Goal: Find contact information: Find contact information

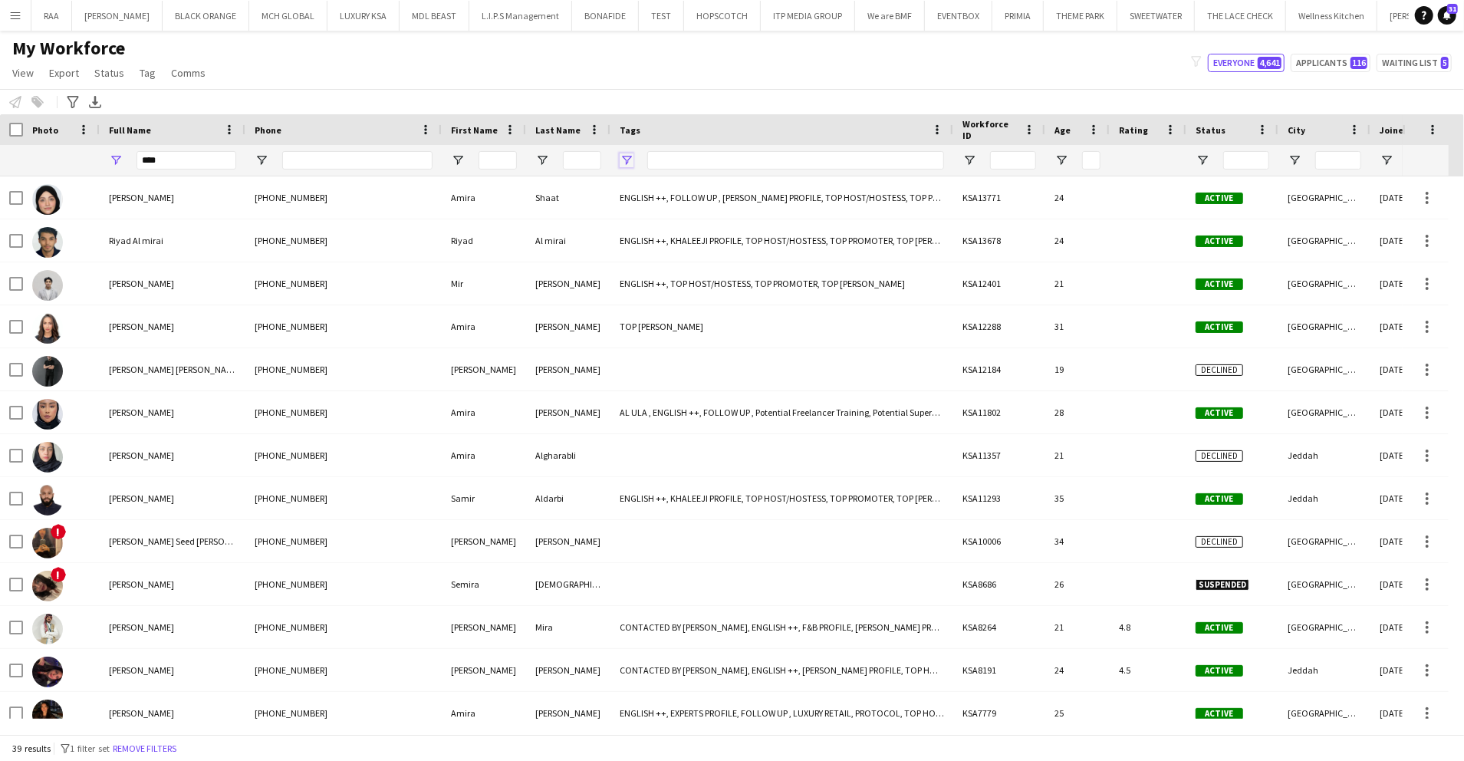
click at [624, 156] on span "Open Filter Menu" at bounding box center [627, 160] width 14 height 14
click at [146, 77] on span "Tag" at bounding box center [148, 73] width 16 height 14
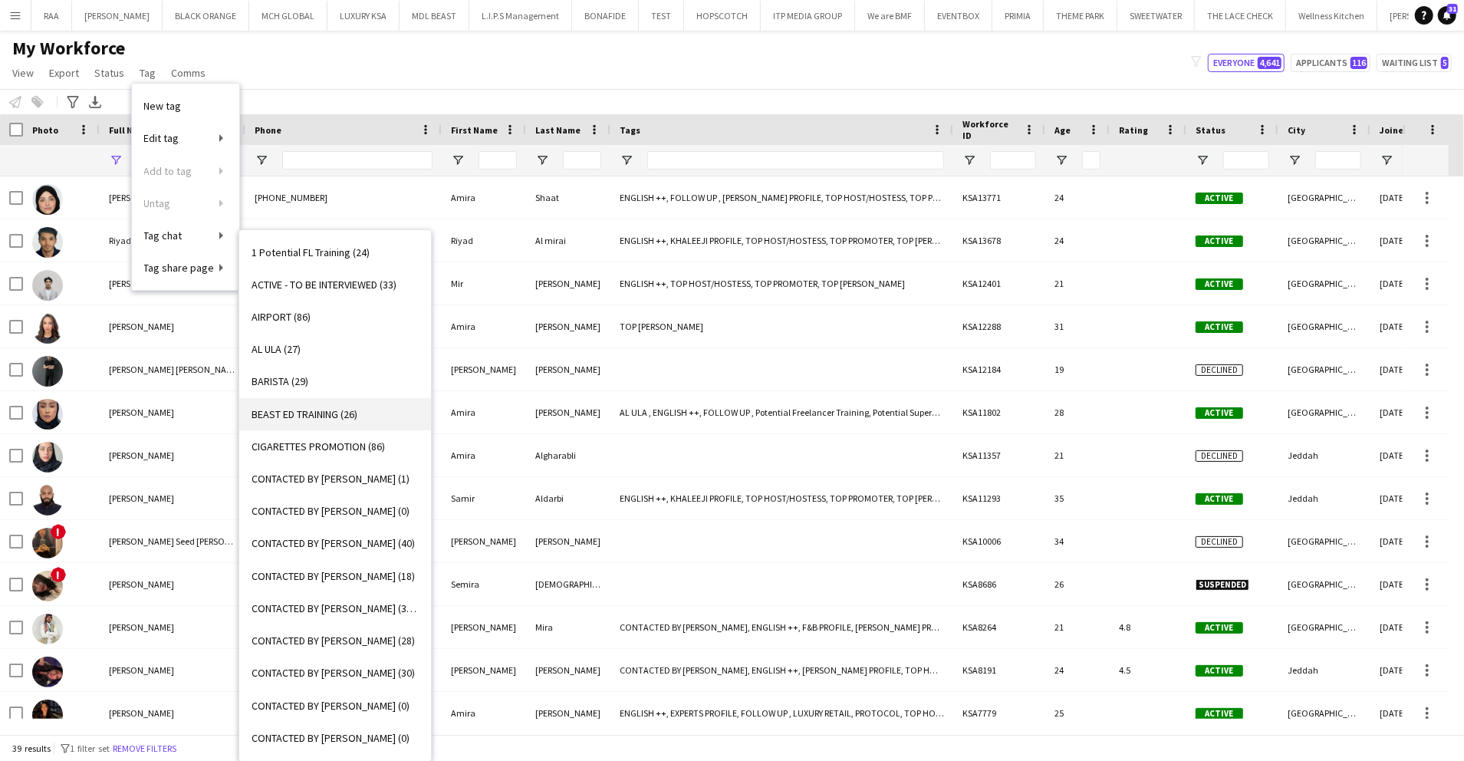
click at [349, 417] on span "BEAST ED TRAINING (26)" at bounding box center [305, 414] width 106 height 14
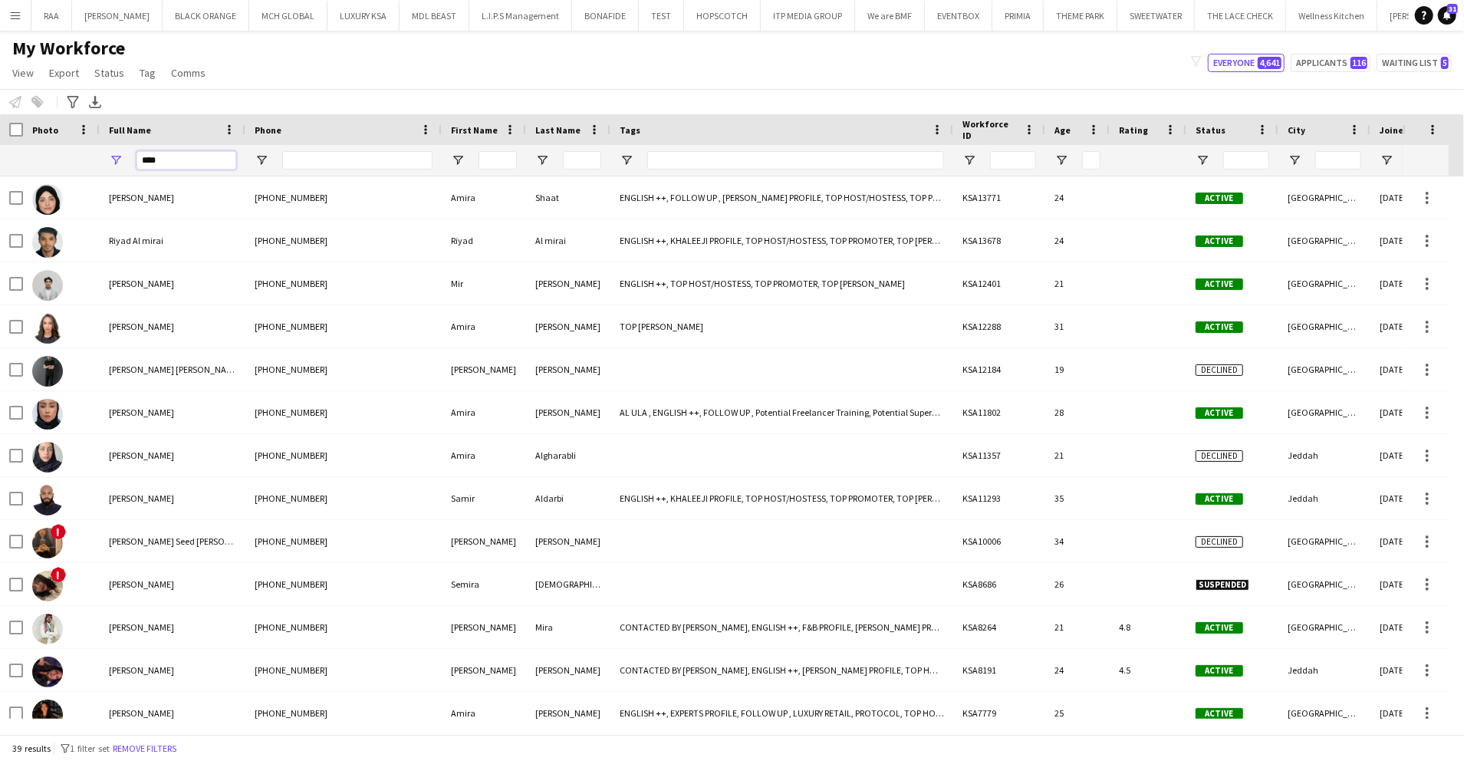
drag, startPoint x: 179, startPoint y: 153, endPoint x: 142, endPoint y: 98, distance: 66.4
click at [87, 130] on div "Workforce Details Photo Full Name City" at bounding box center [1068, 145] width 2136 height 62
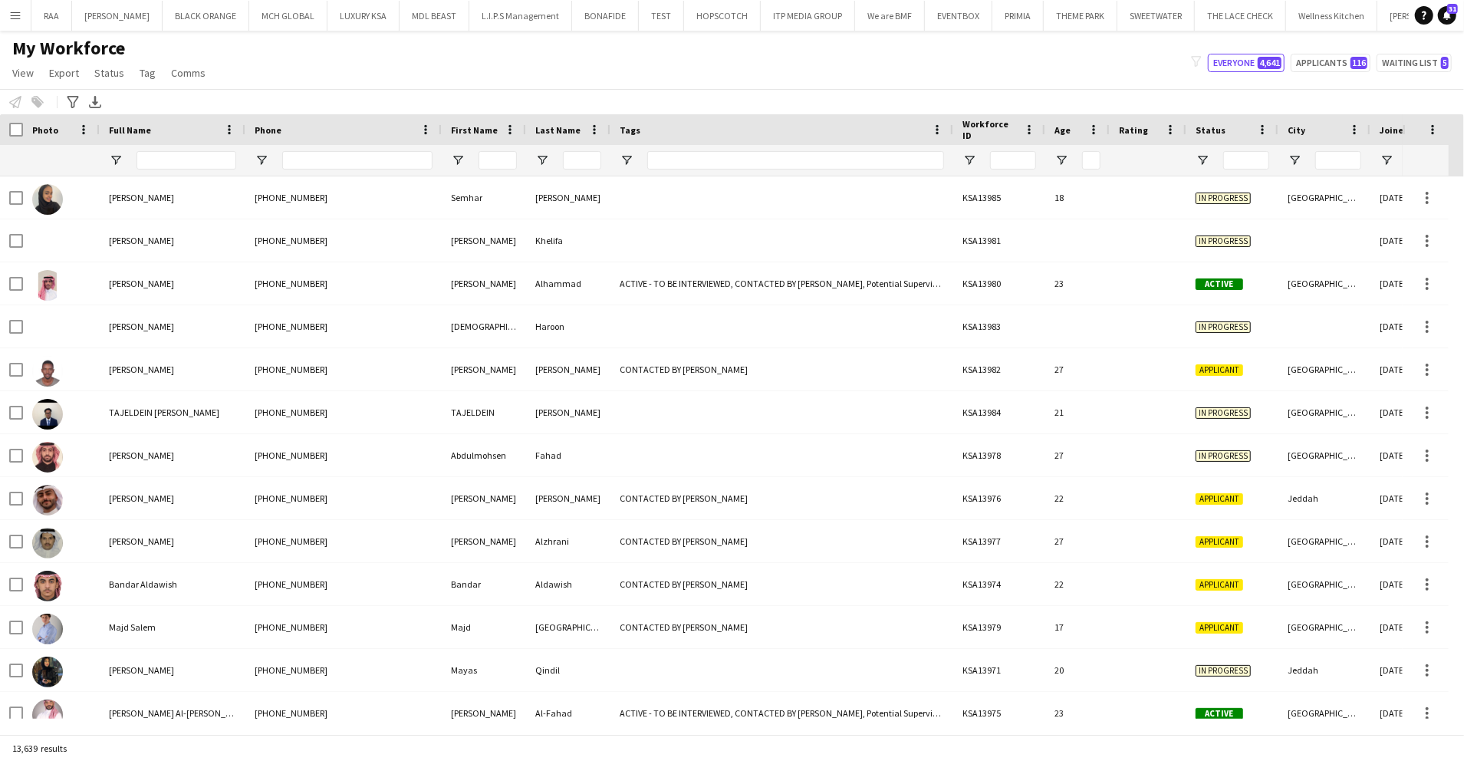
click at [627, 150] on div at bounding box center [781, 160] width 343 height 31
click at [624, 160] on span "Open Filter Menu" at bounding box center [627, 160] width 14 height 14
click at [666, 258] on div "(Select All)" at bounding box center [704, 254] width 121 height 12
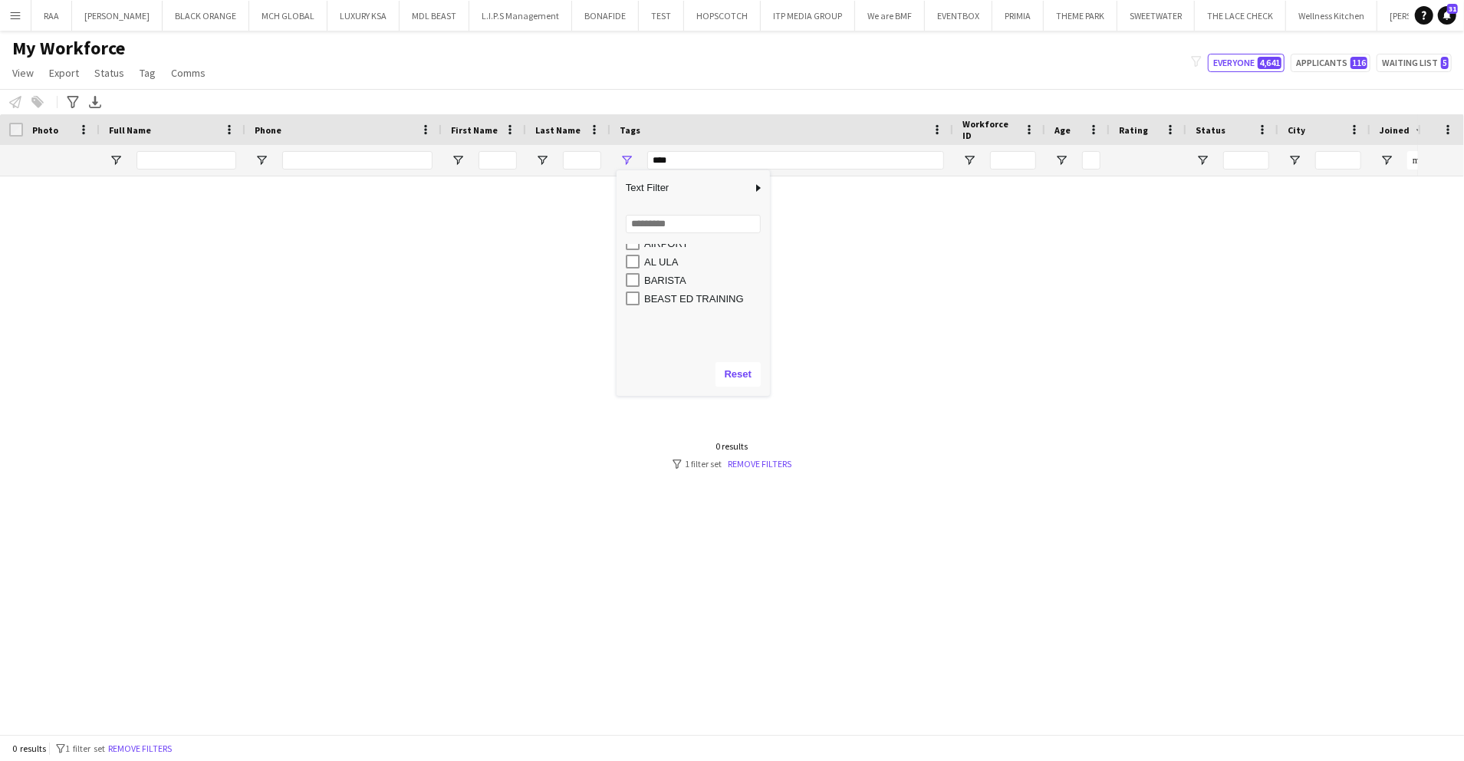
scroll to position [102, 0]
click at [675, 278] on div "BEAST ED TRAINING" at bounding box center [704, 281] width 121 height 12
type input "**********"
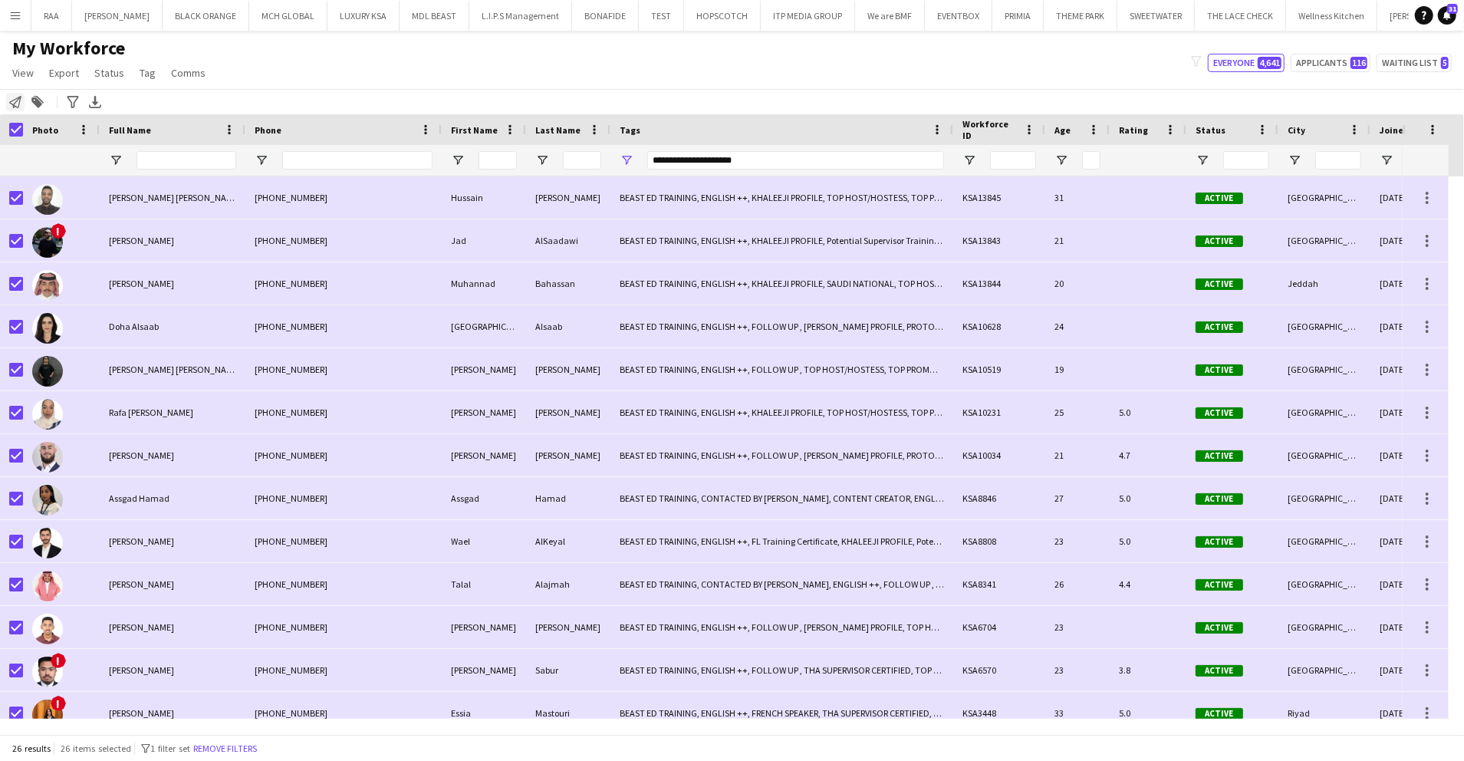
click at [18, 102] on icon "Notify workforce" at bounding box center [15, 102] width 12 height 12
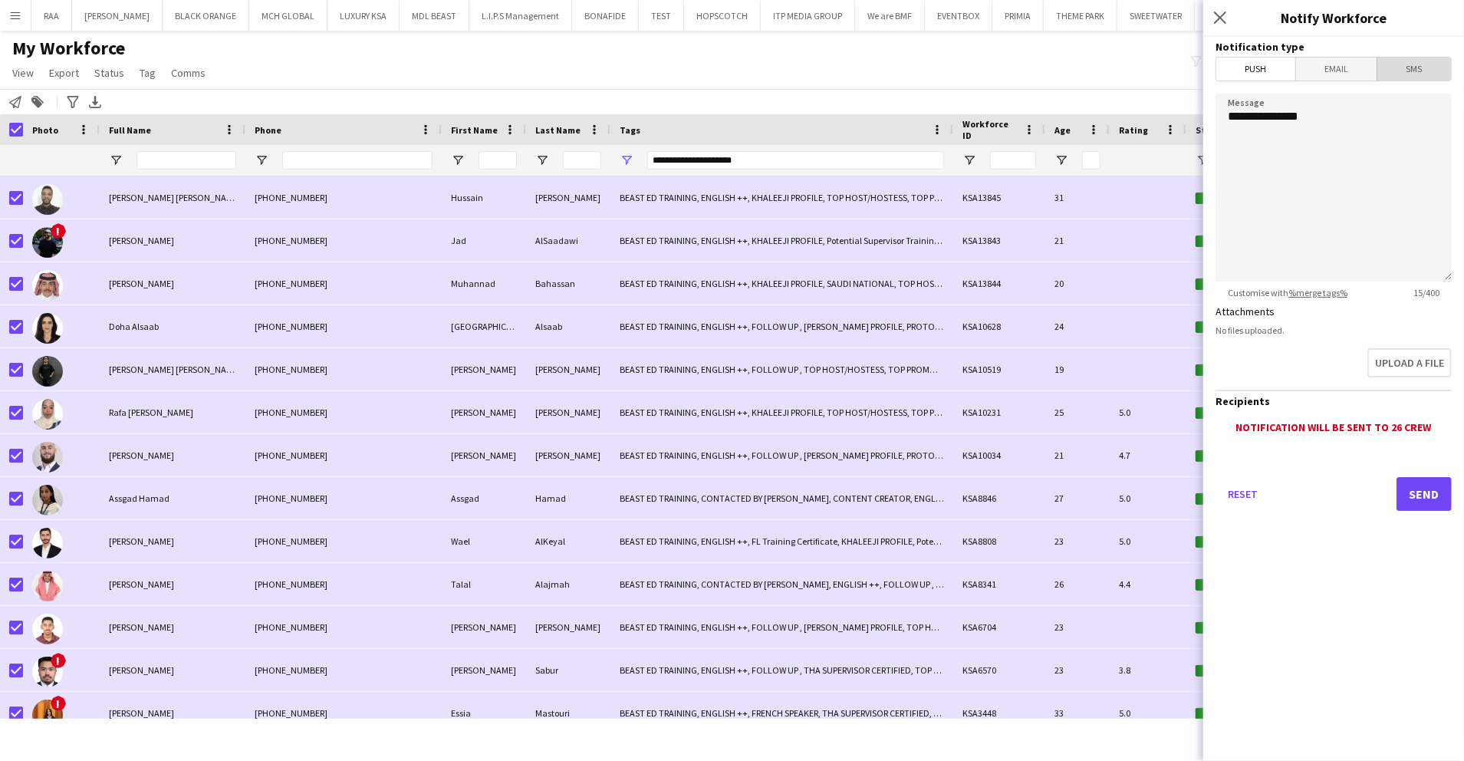
click at [1413, 59] on span "SMS" at bounding box center [1414, 69] width 74 height 23
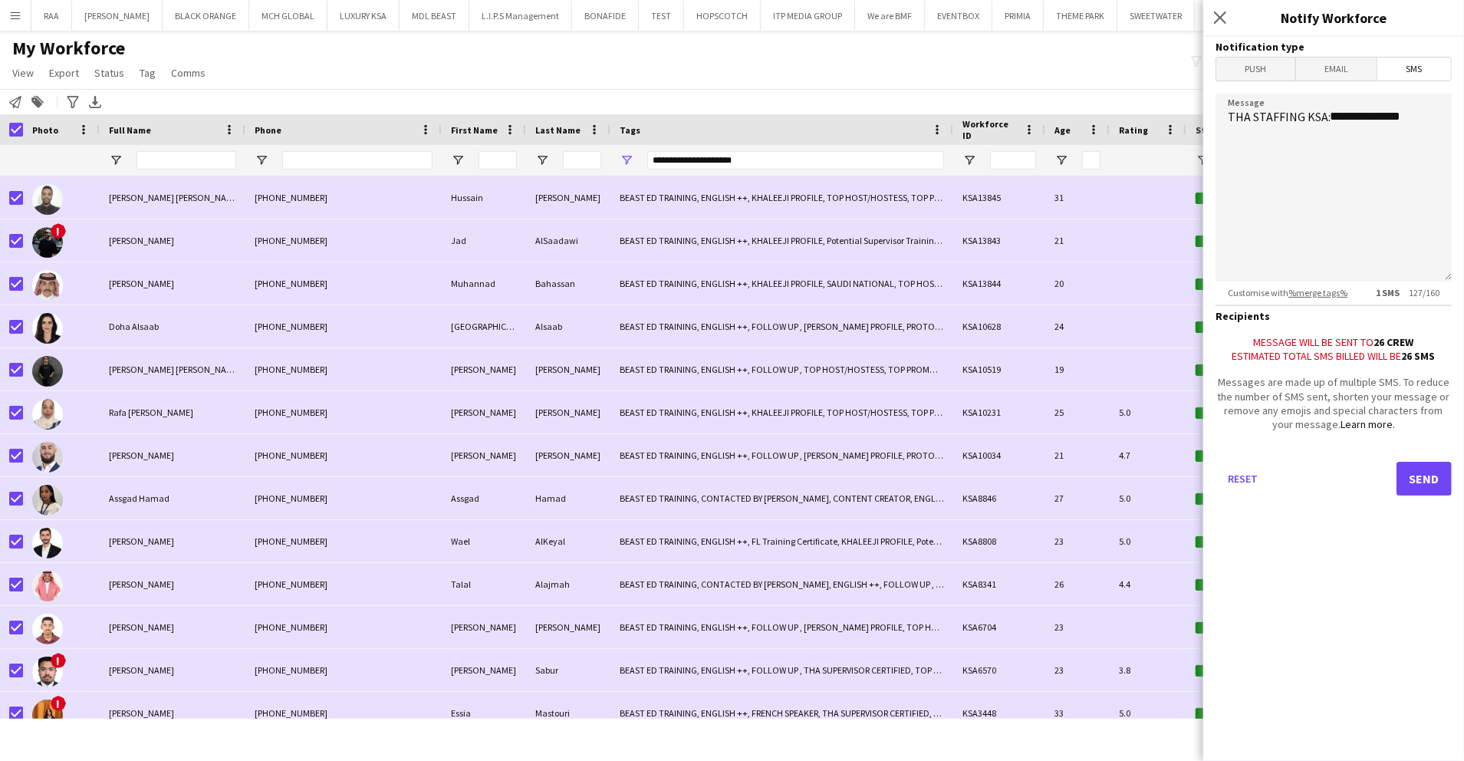
drag, startPoint x: 1219, startPoint y: 15, endPoint x: 1178, endPoint y: 31, distance: 44.2
click at [1217, 17] on icon "Close pop-in" at bounding box center [1220, 18] width 12 height 12
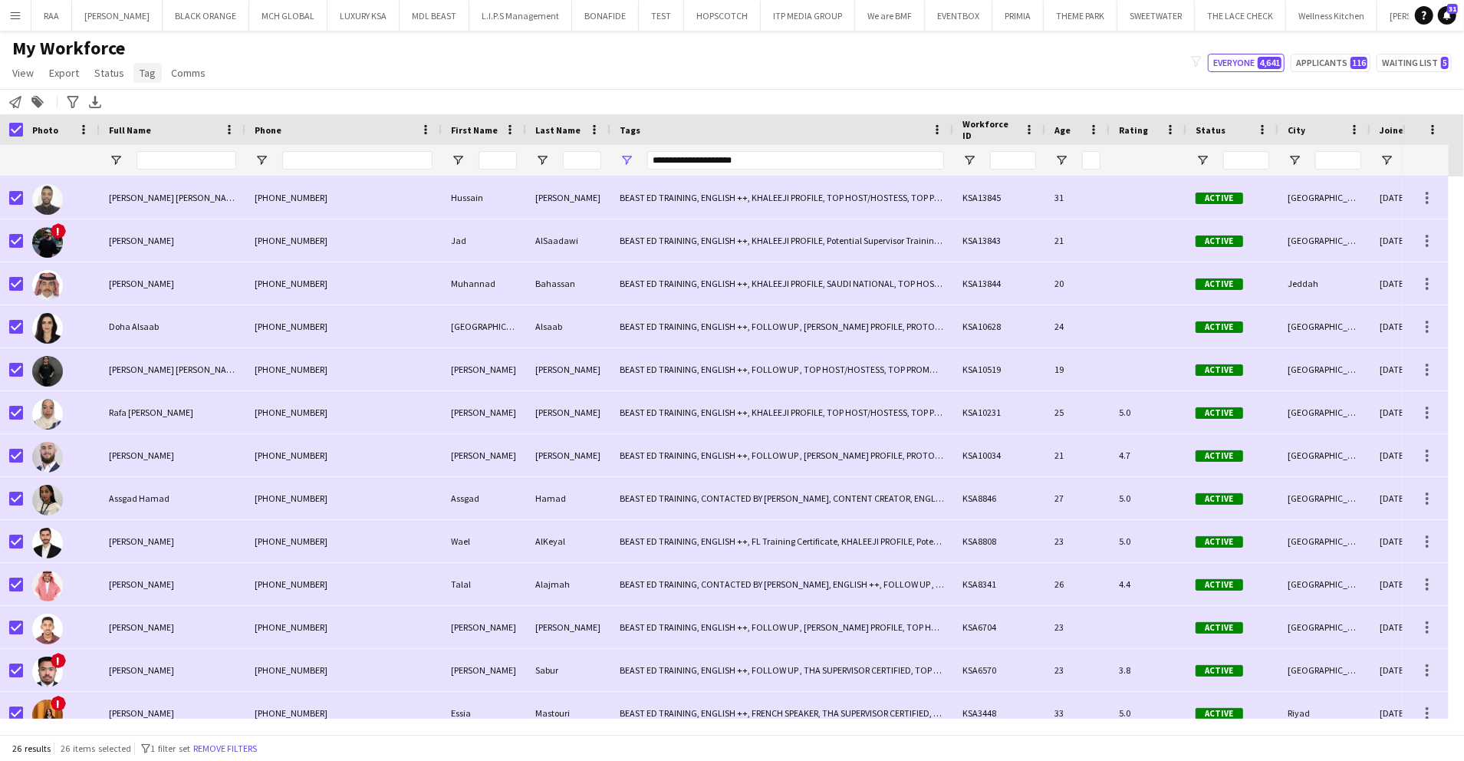
click at [140, 72] on span "Tag" at bounding box center [148, 73] width 16 height 14
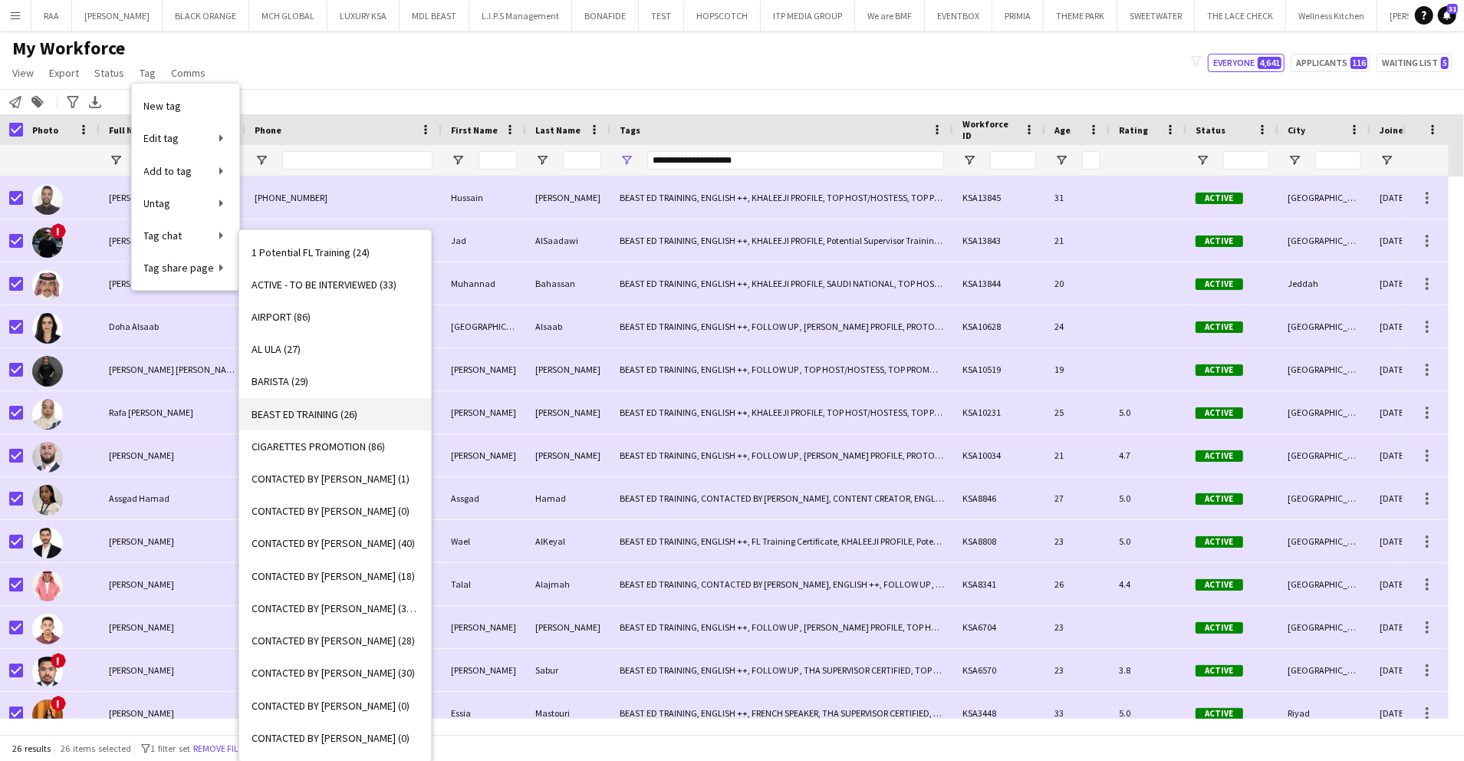
click at [333, 412] on span "BEAST ED TRAINING (26)" at bounding box center [305, 414] width 106 height 14
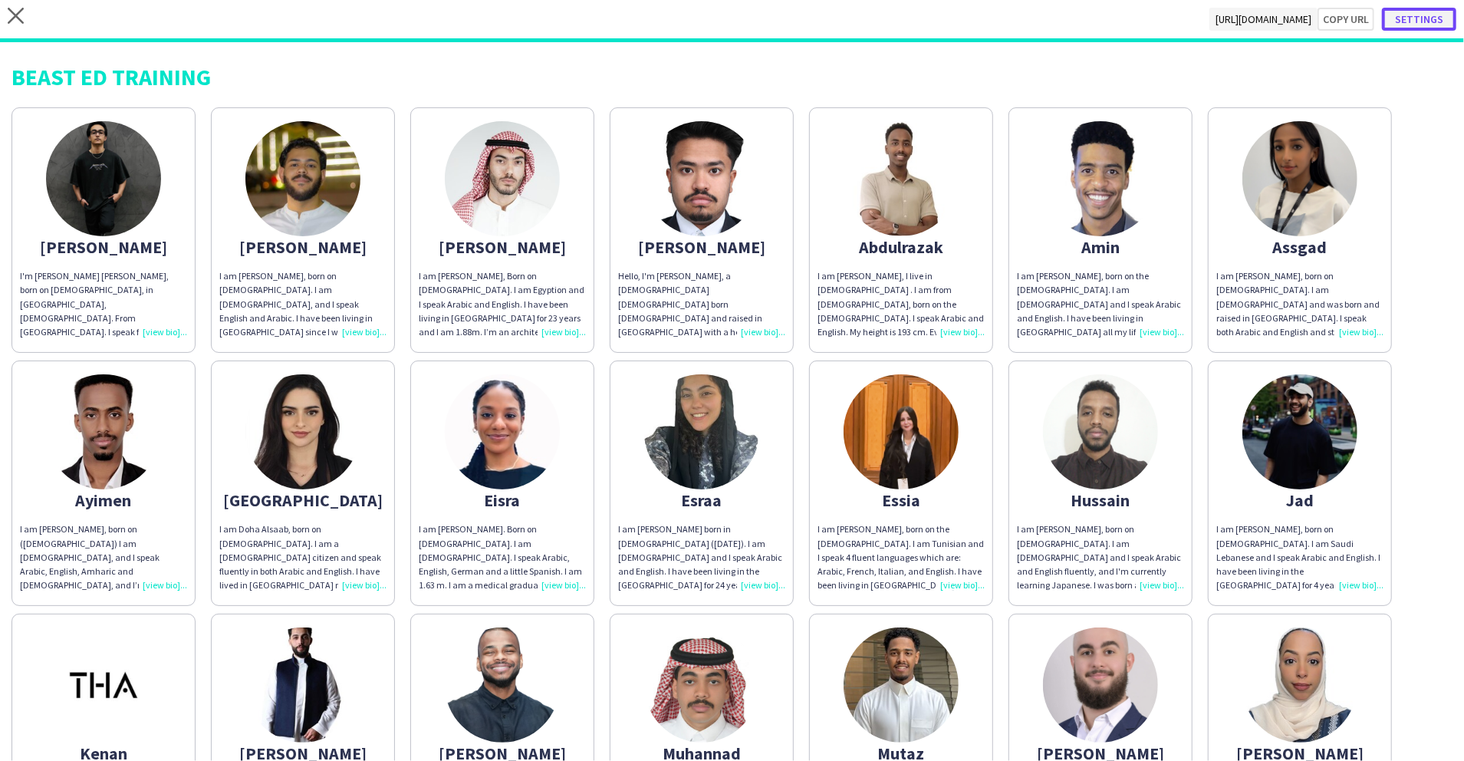
click at [1403, 21] on button "Settings" at bounding box center [1419, 19] width 74 height 23
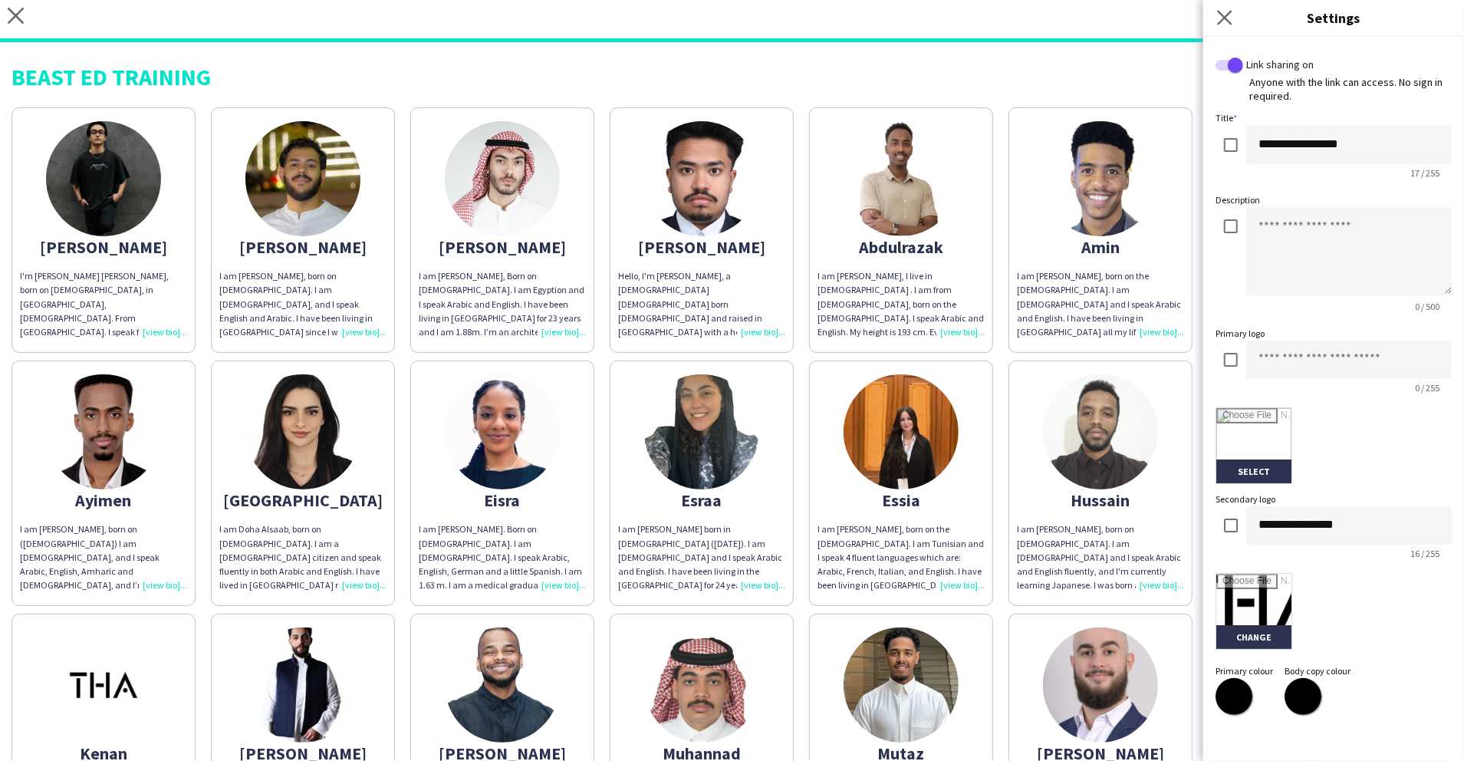
click at [1222, 8] on app-icon "Close pop-in" at bounding box center [1225, 18] width 22 height 22
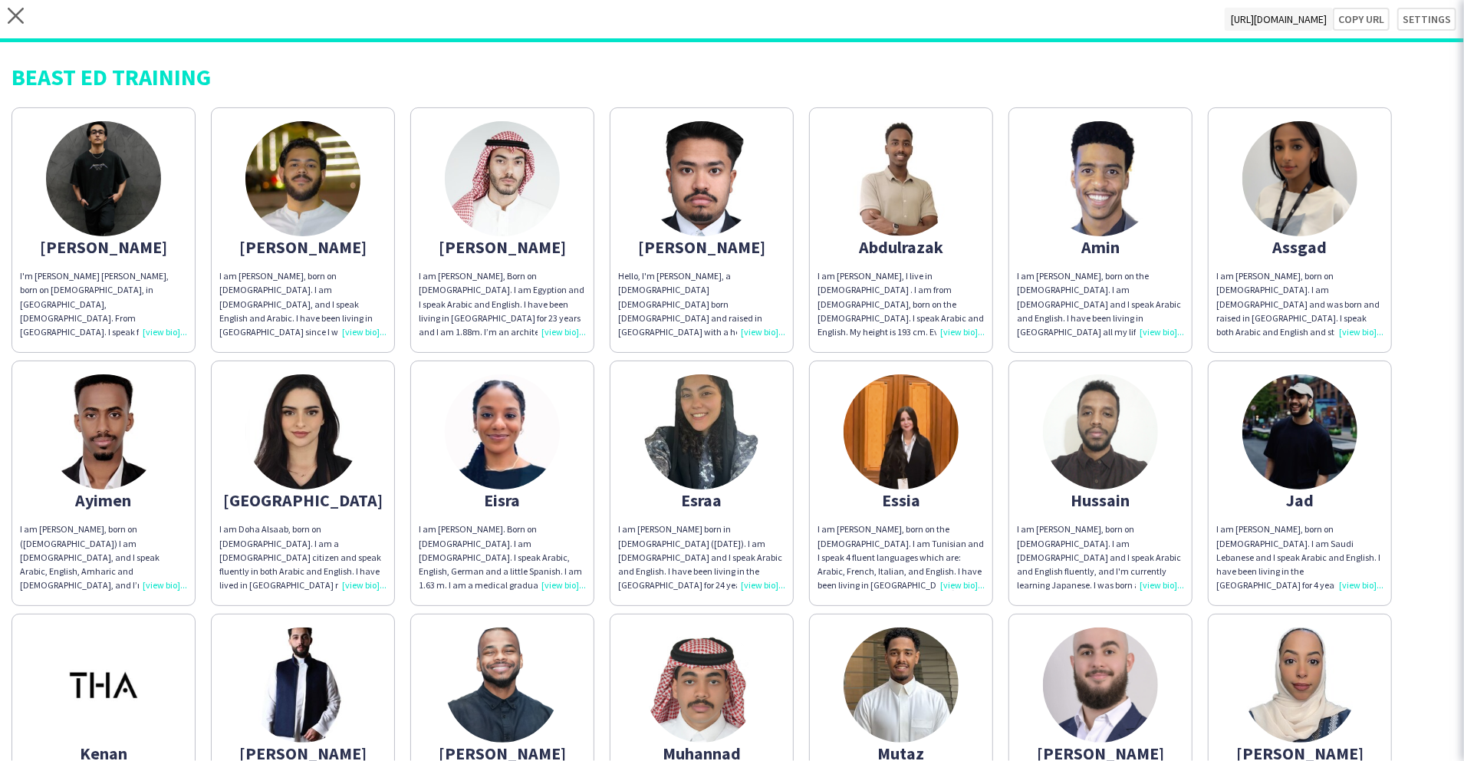
click at [1131, 158] on img at bounding box center [1100, 178] width 115 height 115
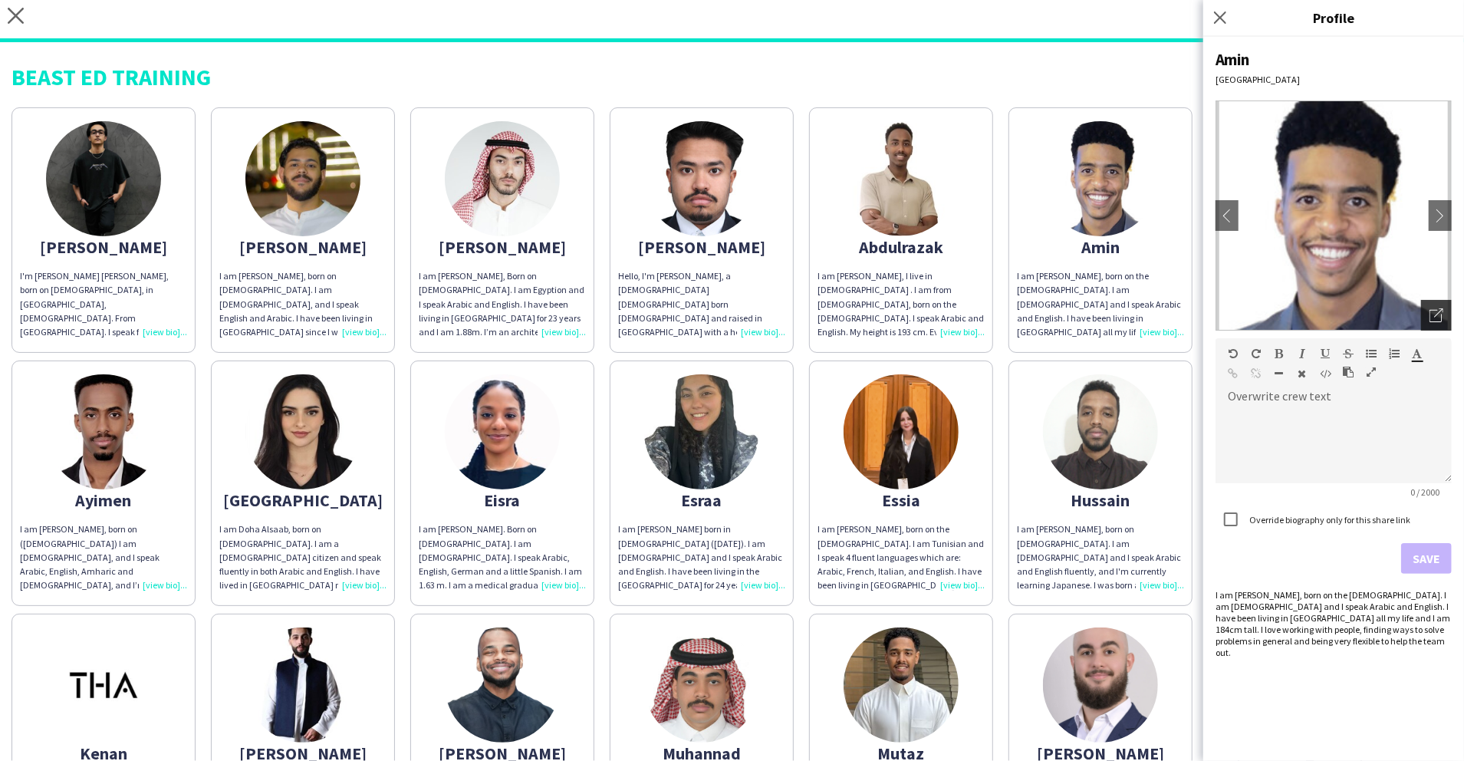
click at [1422, 302] on div "Open photos pop-in" at bounding box center [1436, 315] width 31 height 31
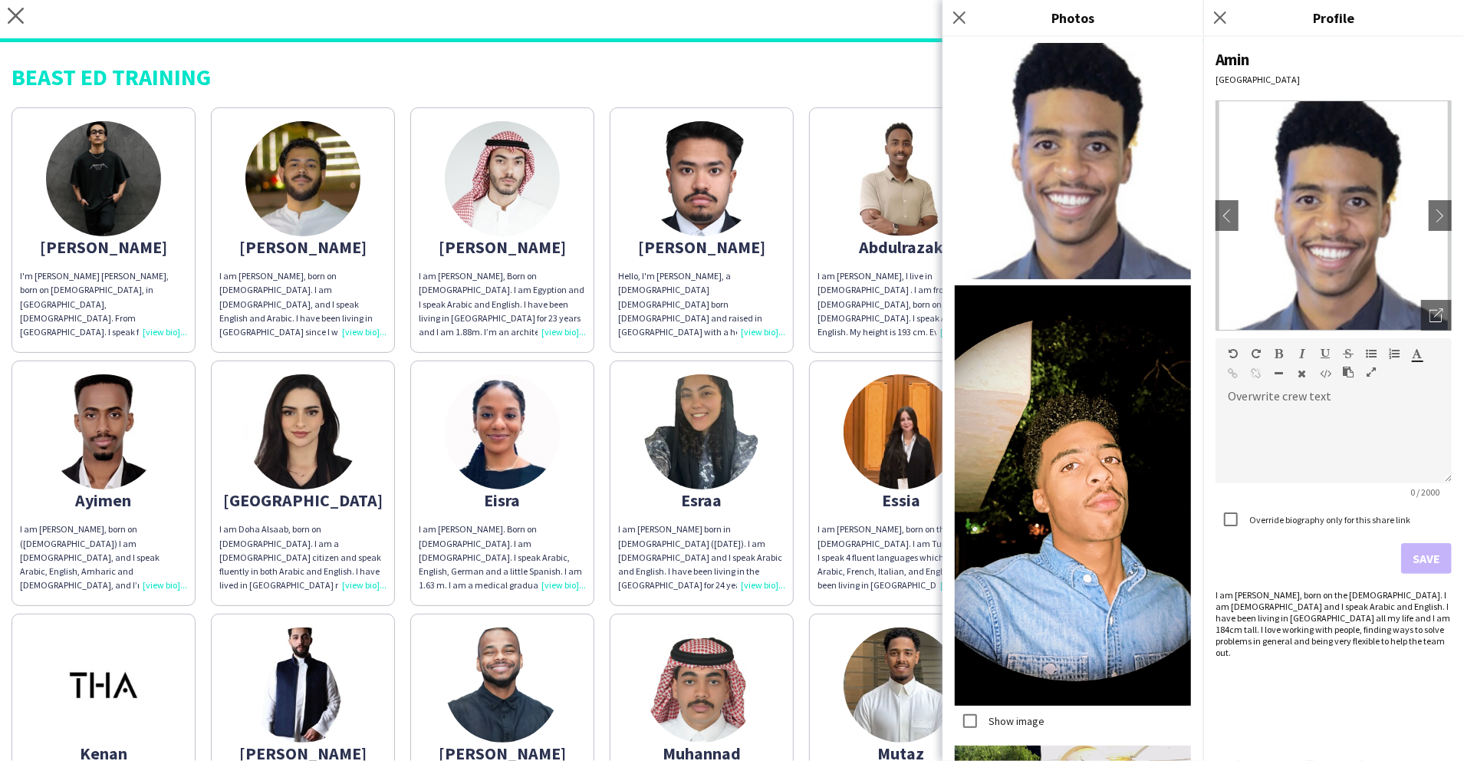
drag, startPoint x: 1219, startPoint y: 21, endPoint x: 1203, endPoint y: 21, distance: 15.4
click at [1207, 21] on div "Close pop-in" at bounding box center [1222, 17] width 38 height 35
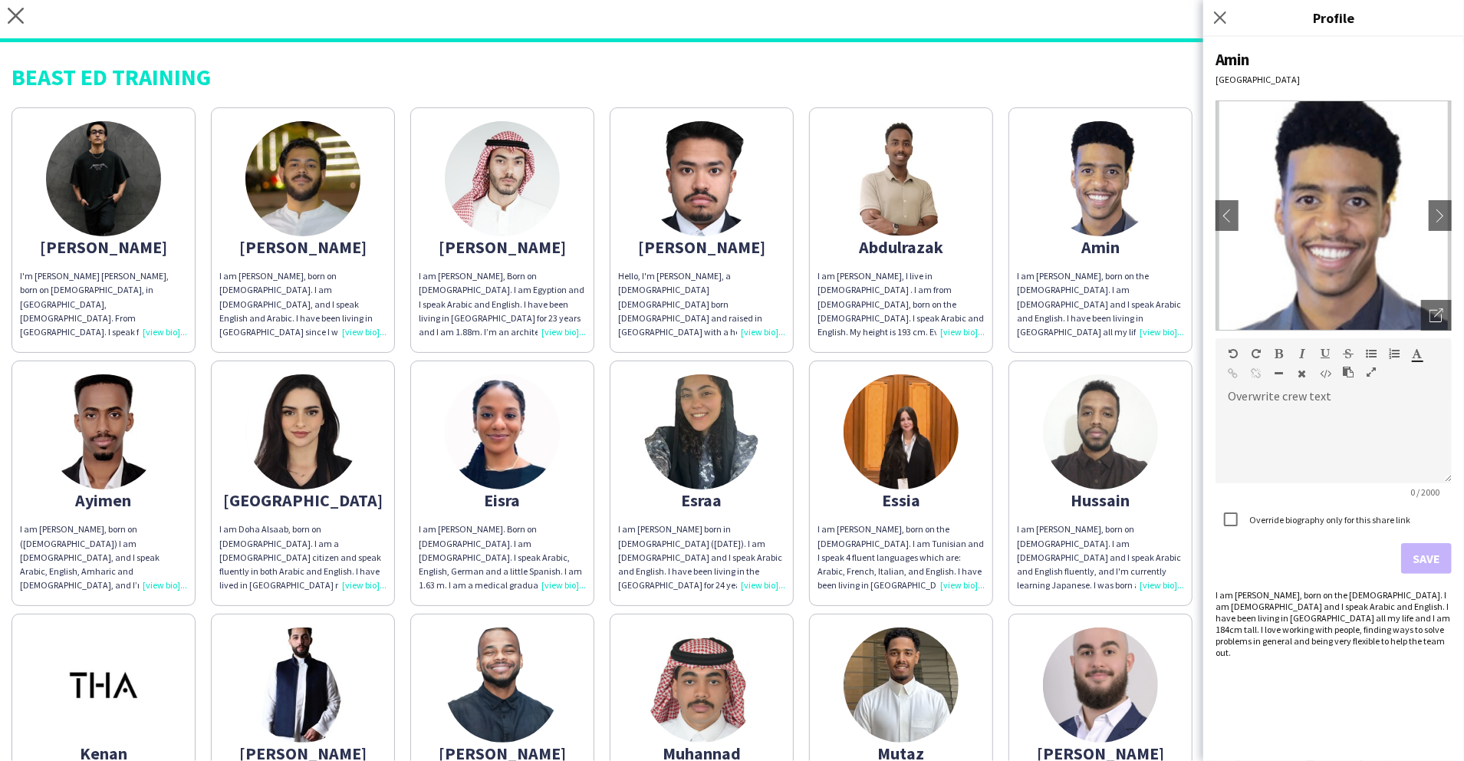
click at [14, 5] on div "close https://admin.liveforce.co/v2/s/2d4045a7-907b-4340-8429-9abcef4b09d9 Copy…" at bounding box center [732, 21] width 1464 height 42
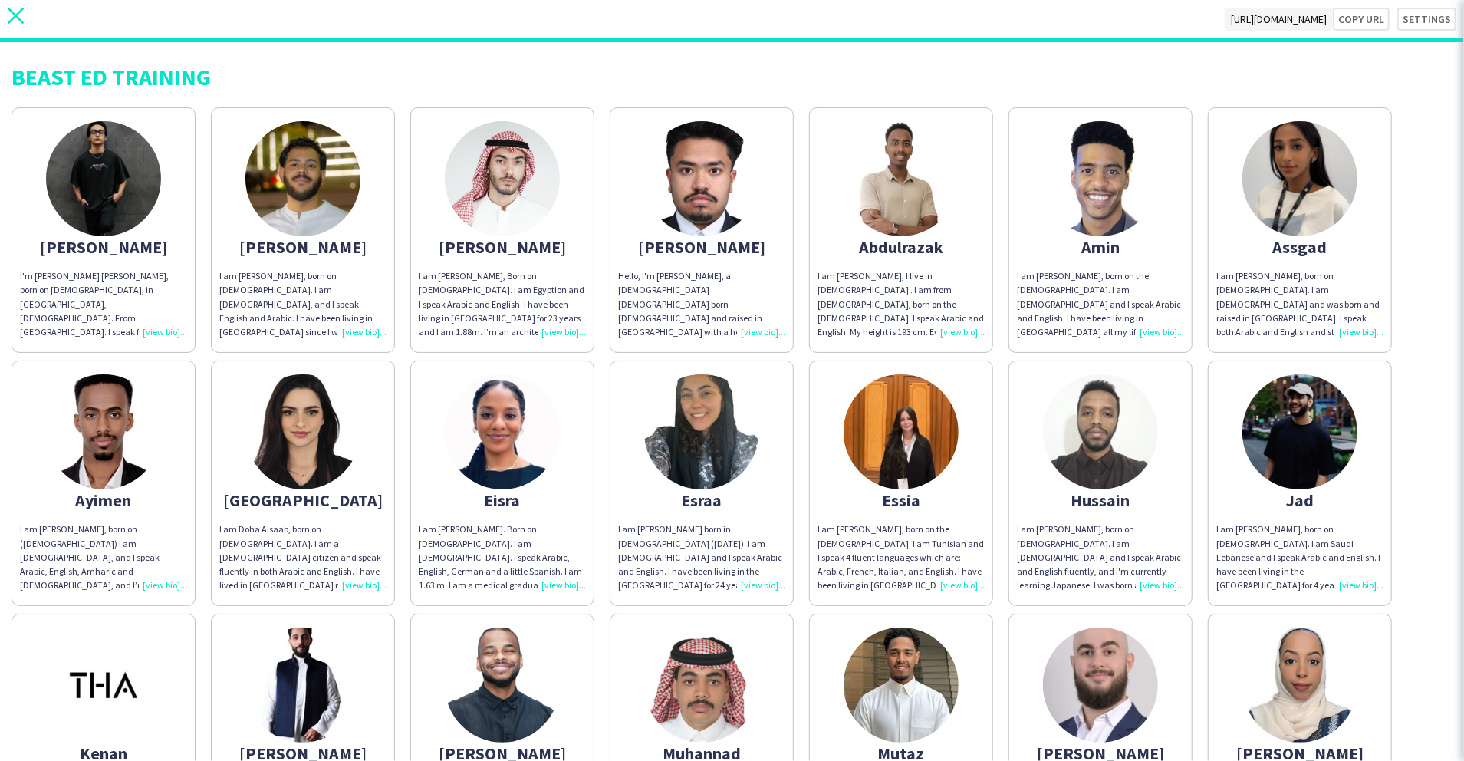
click at [13, 10] on icon "close" at bounding box center [16, 16] width 16 height 16
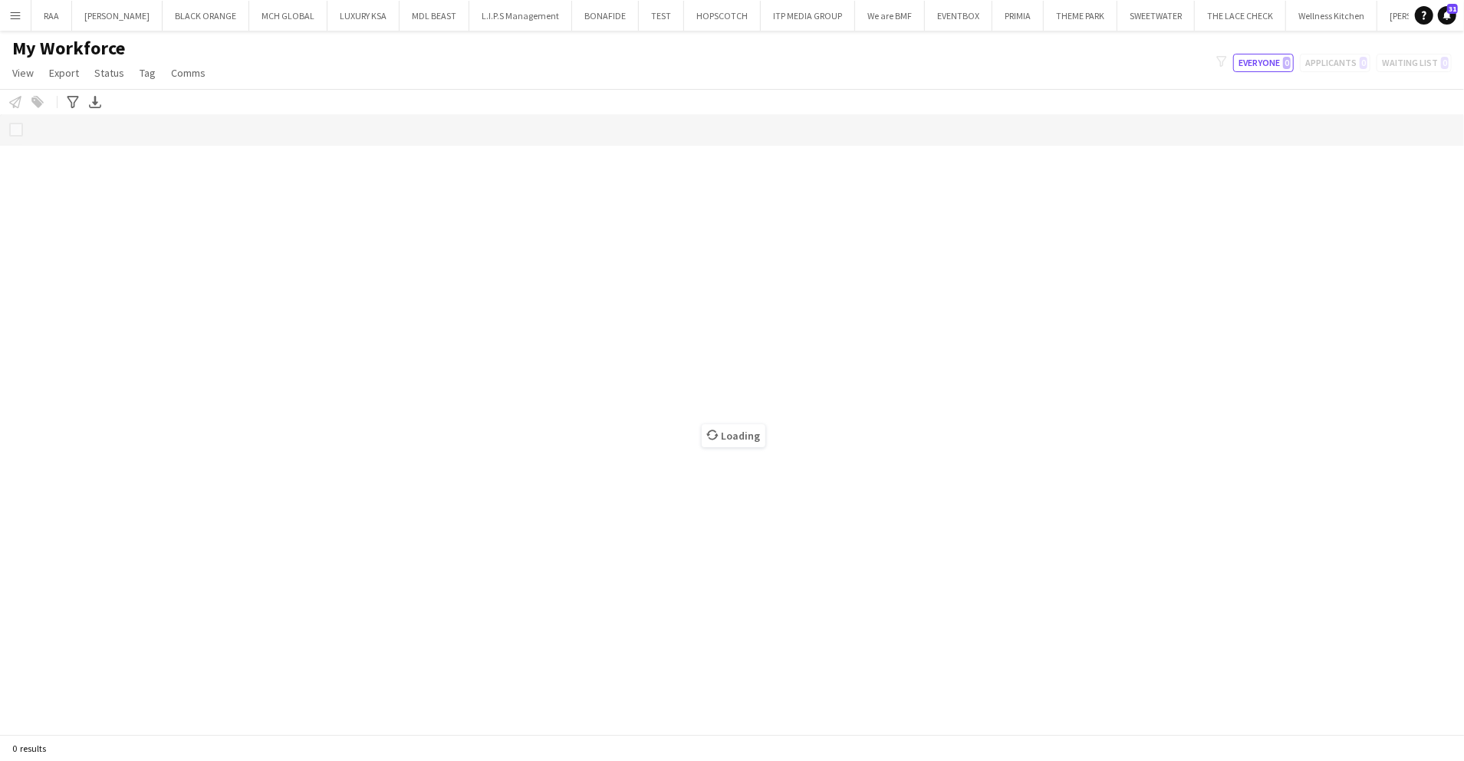
click at [8, 167] on div "Loading" at bounding box center [732, 424] width 1464 height 620
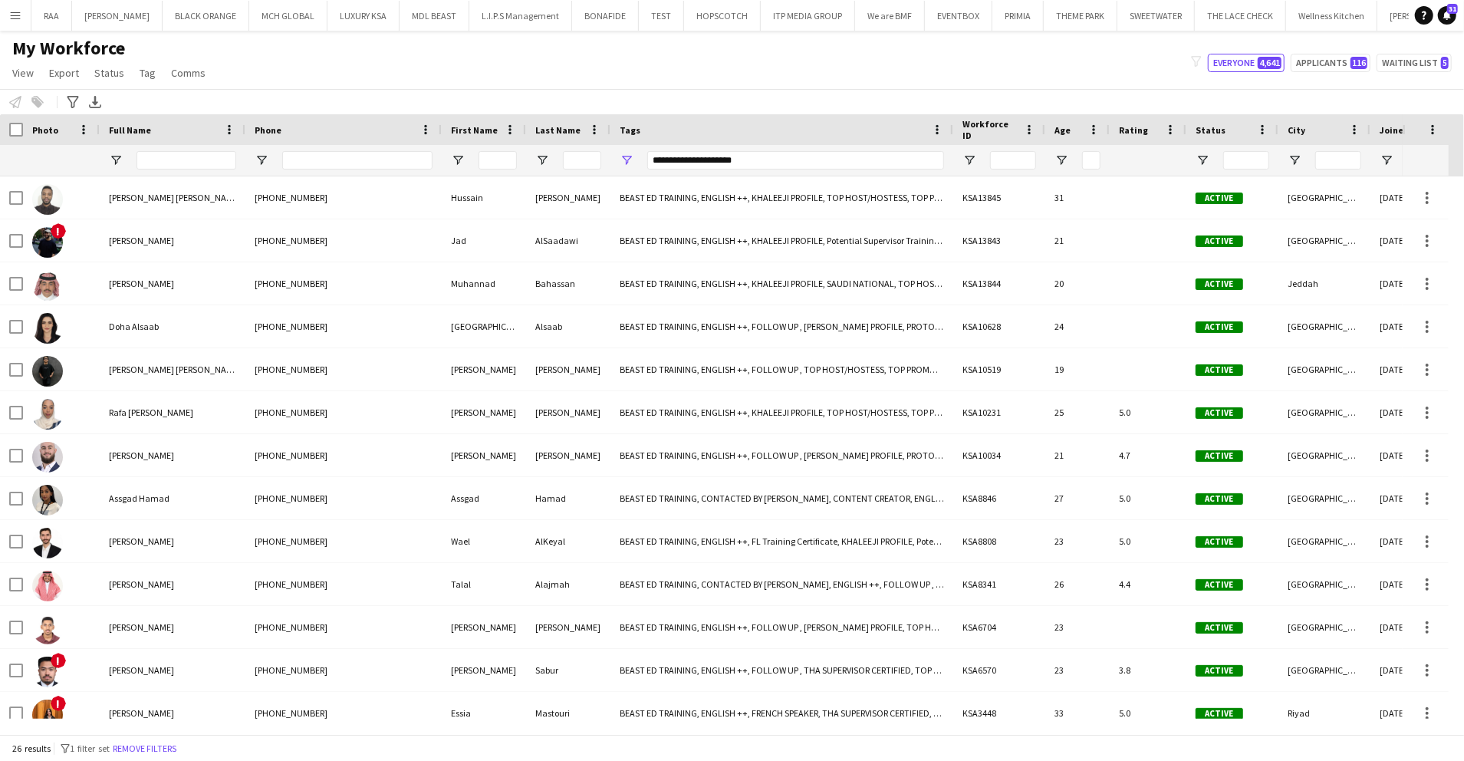
click at [181, 169] on div at bounding box center [186, 160] width 100 height 31
click at [183, 163] on input "Full Name Filter Input" at bounding box center [186, 160] width 100 height 18
click at [147, 745] on button "Remove filters" at bounding box center [145, 748] width 70 height 17
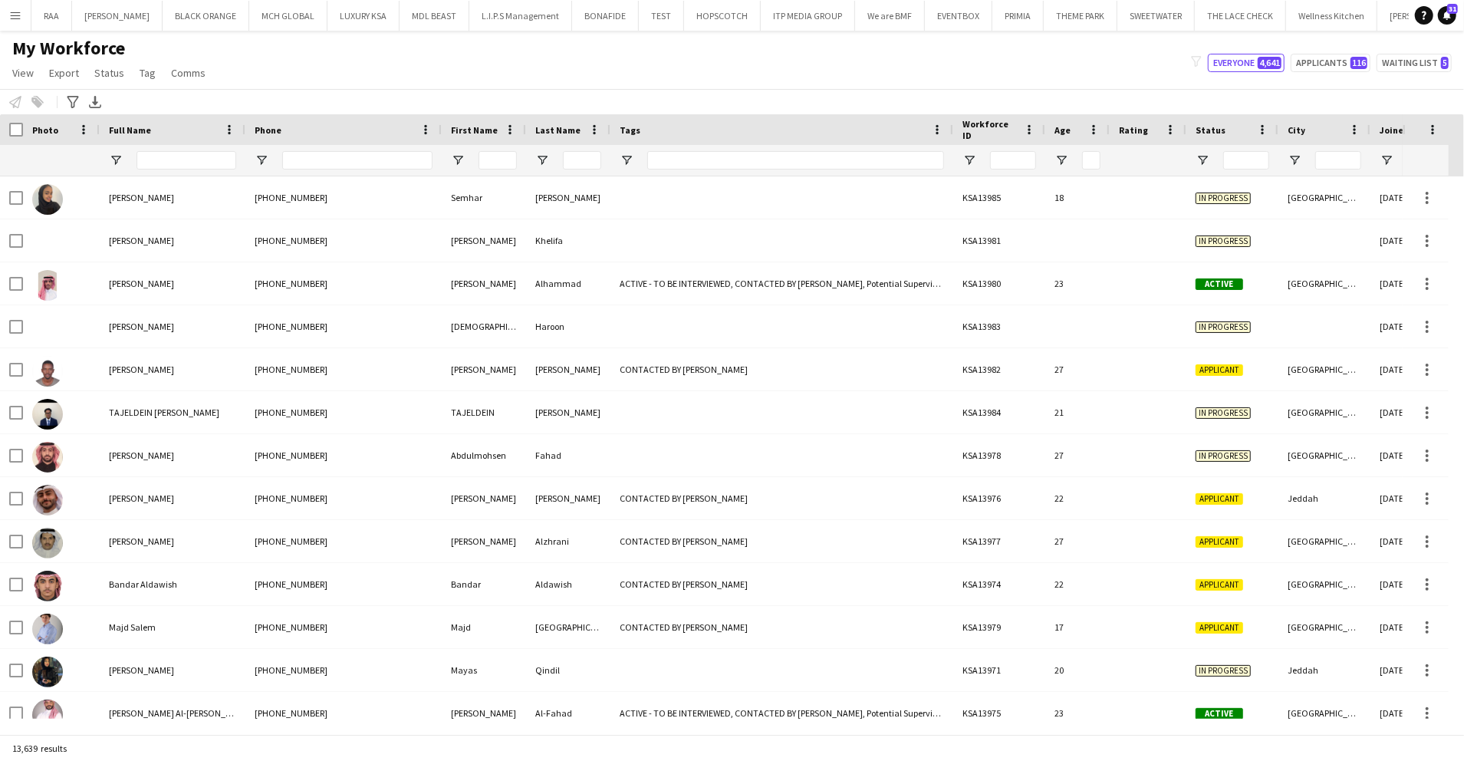
drag, startPoint x: 195, startPoint y: 146, endPoint x: 199, endPoint y: 160, distance: 14.5
click at [199, 160] on div at bounding box center [186, 160] width 100 height 31
click at [199, 160] on input "Full Name Filter Input" at bounding box center [186, 160] width 100 height 18
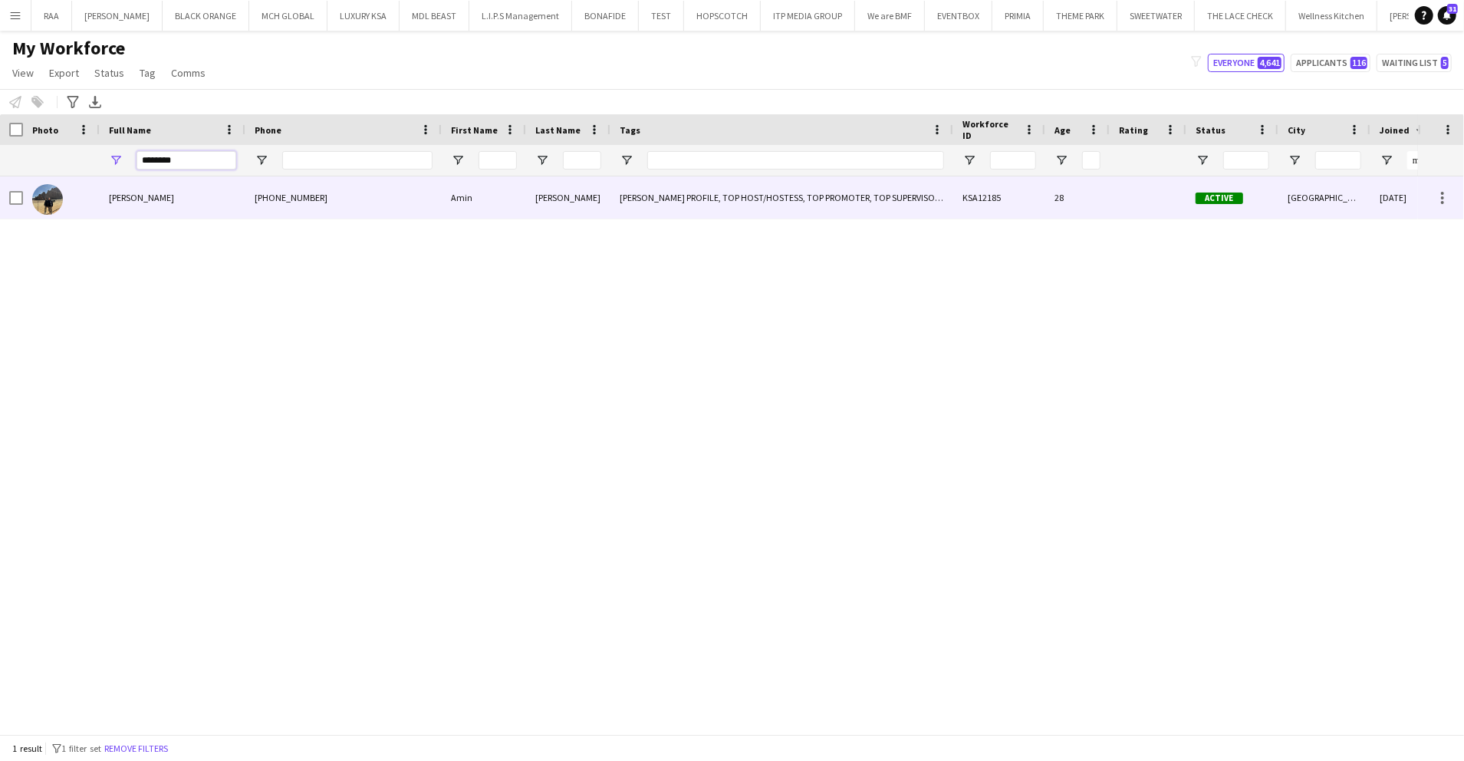
type input "********"
drag, startPoint x: 96, startPoint y: 206, endPoint x: 346, endPoint y: 202, distance: 250.0
click at [96, 207] on div at bounding box center [61, 197] width 77 height 42
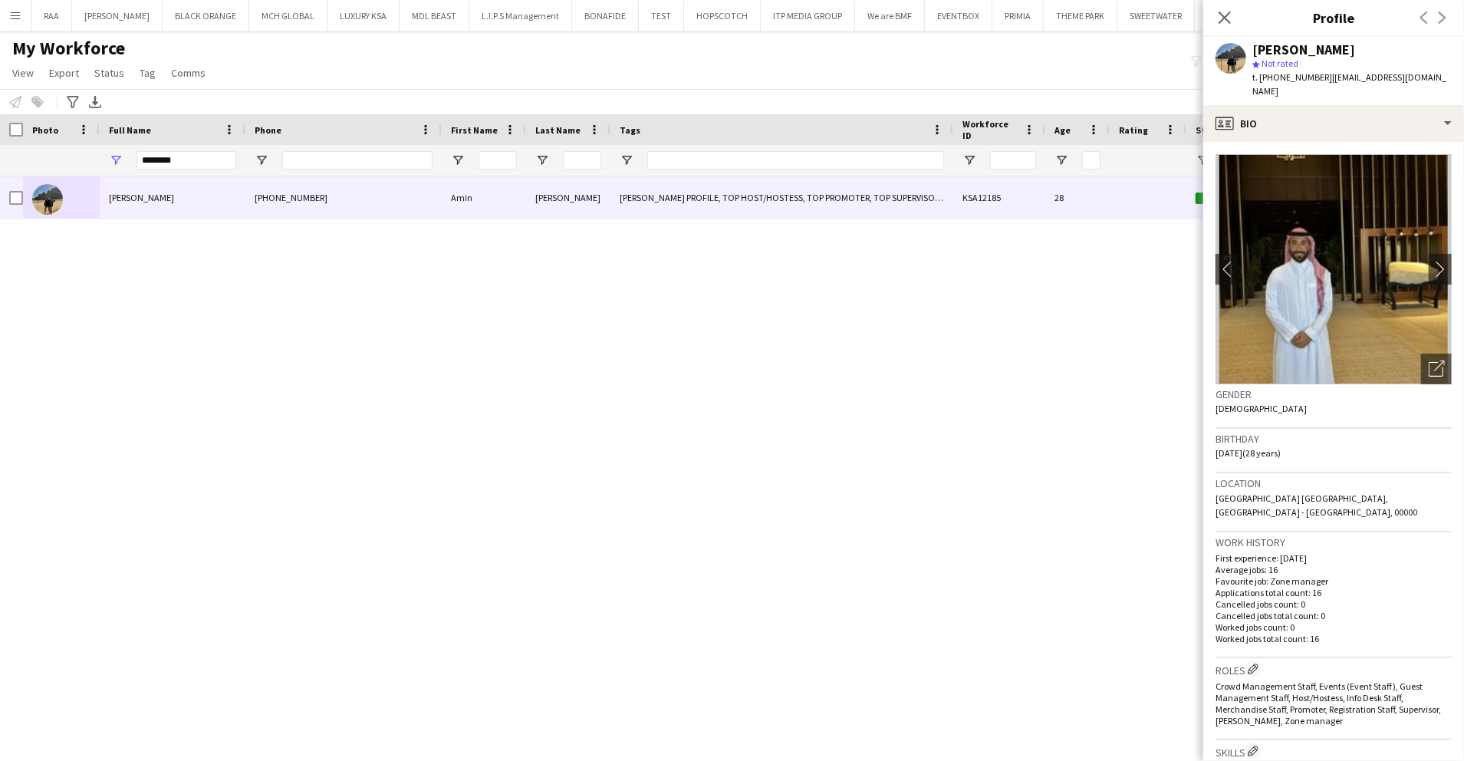
click at [1284, 77] on span "t. +966564064938" at bounding box center [1292, 77] width 80 height 12
copy span "966564064938"
drag, startPoint x: 197, startPoint y: 157, endPoint x: 138, endPoint y: 143, distance: 60.8
click at [136, 145] on div "********" at bounding box center [173, 160] width 146 height 31
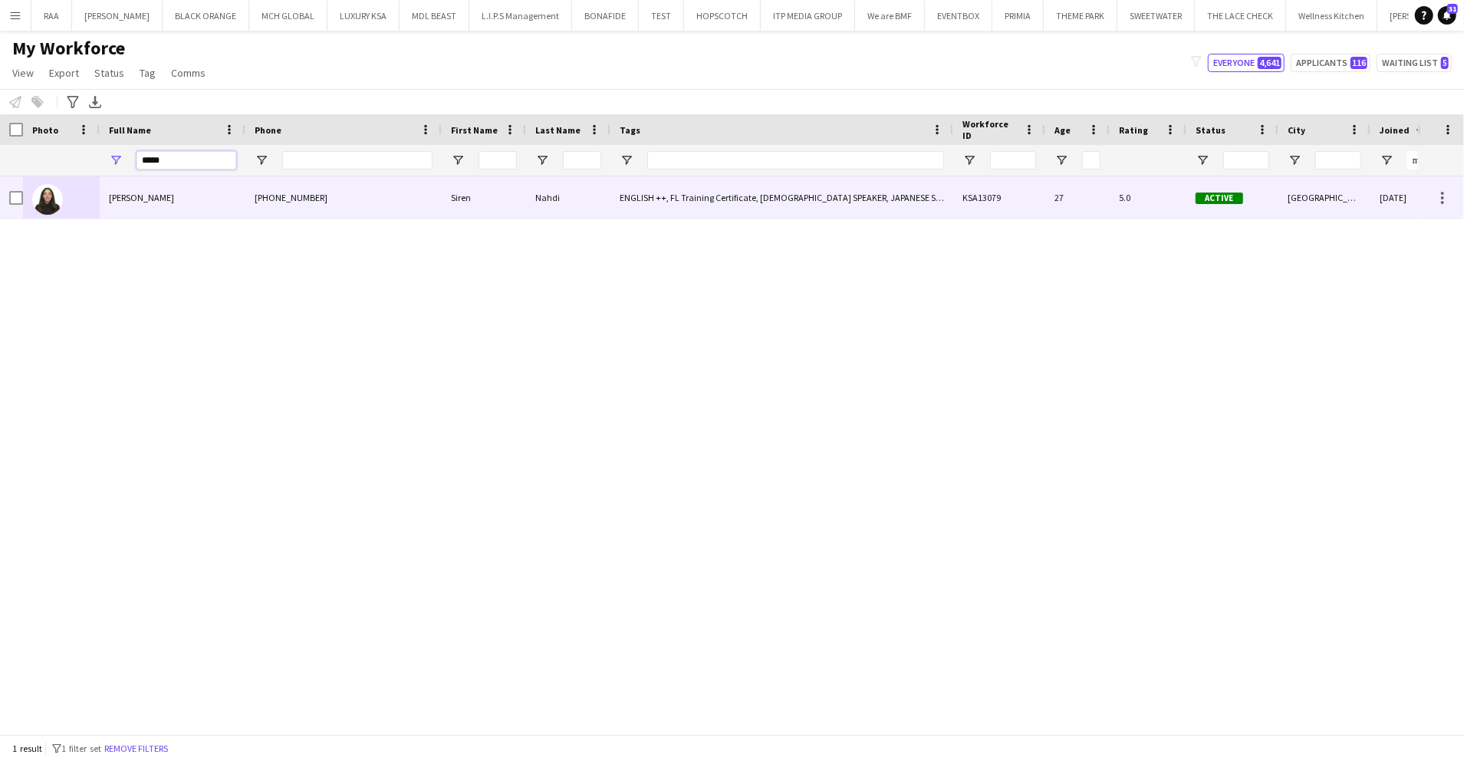
type input "*****"
click at [71, 198] on div at bounding box center [61, 197] width 77 height 42
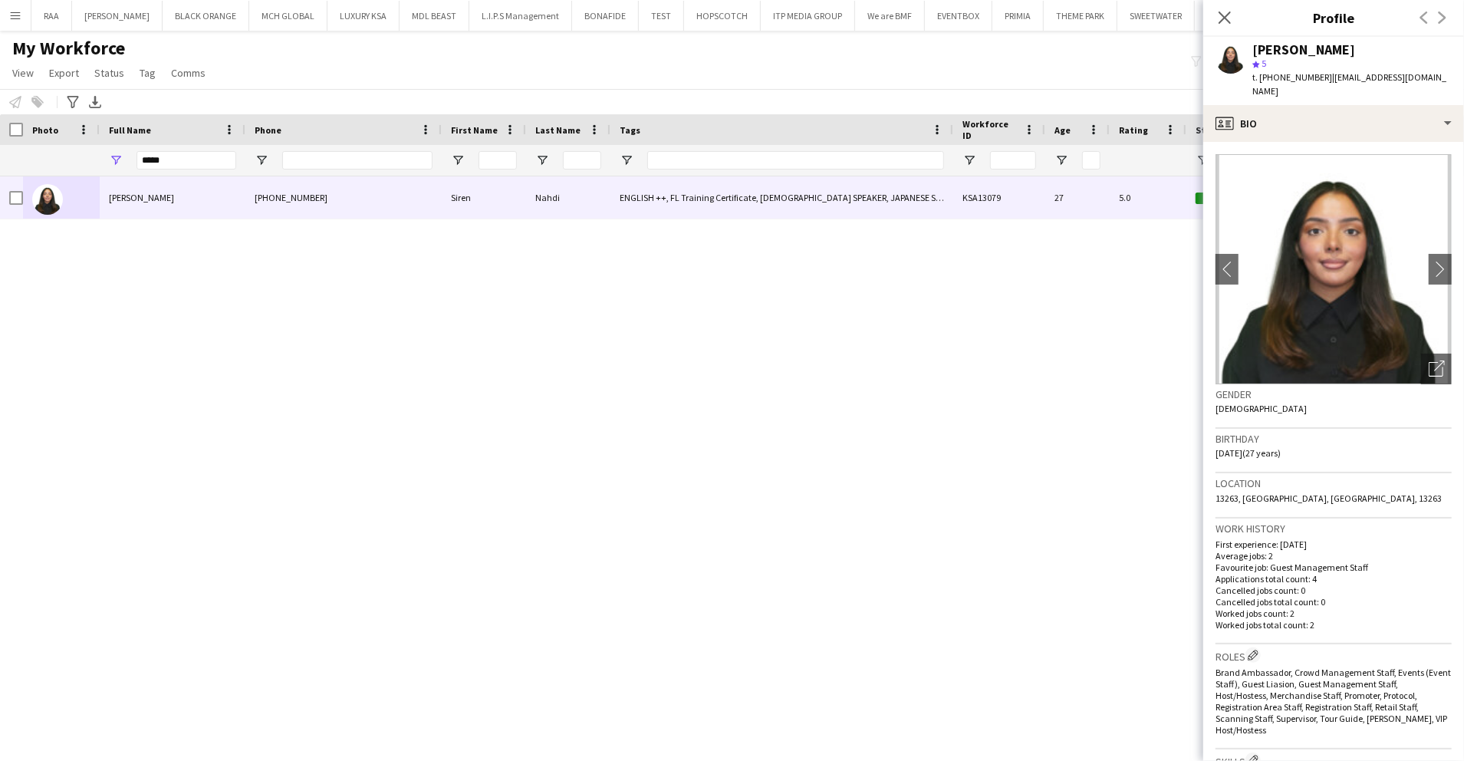
click at [1289, 69] on div "star 5" at bounding box center [1351, 64] width 199 height 14
click at [1288, 75] on span "t. +966540789630" at bounding box center [1292, 77] width 80 height 12
copy span "966540789630"
drag, startPoint x: 179, startPoint y: 154, endPoint x: 77, endPoint y: 130, distance: 104.7
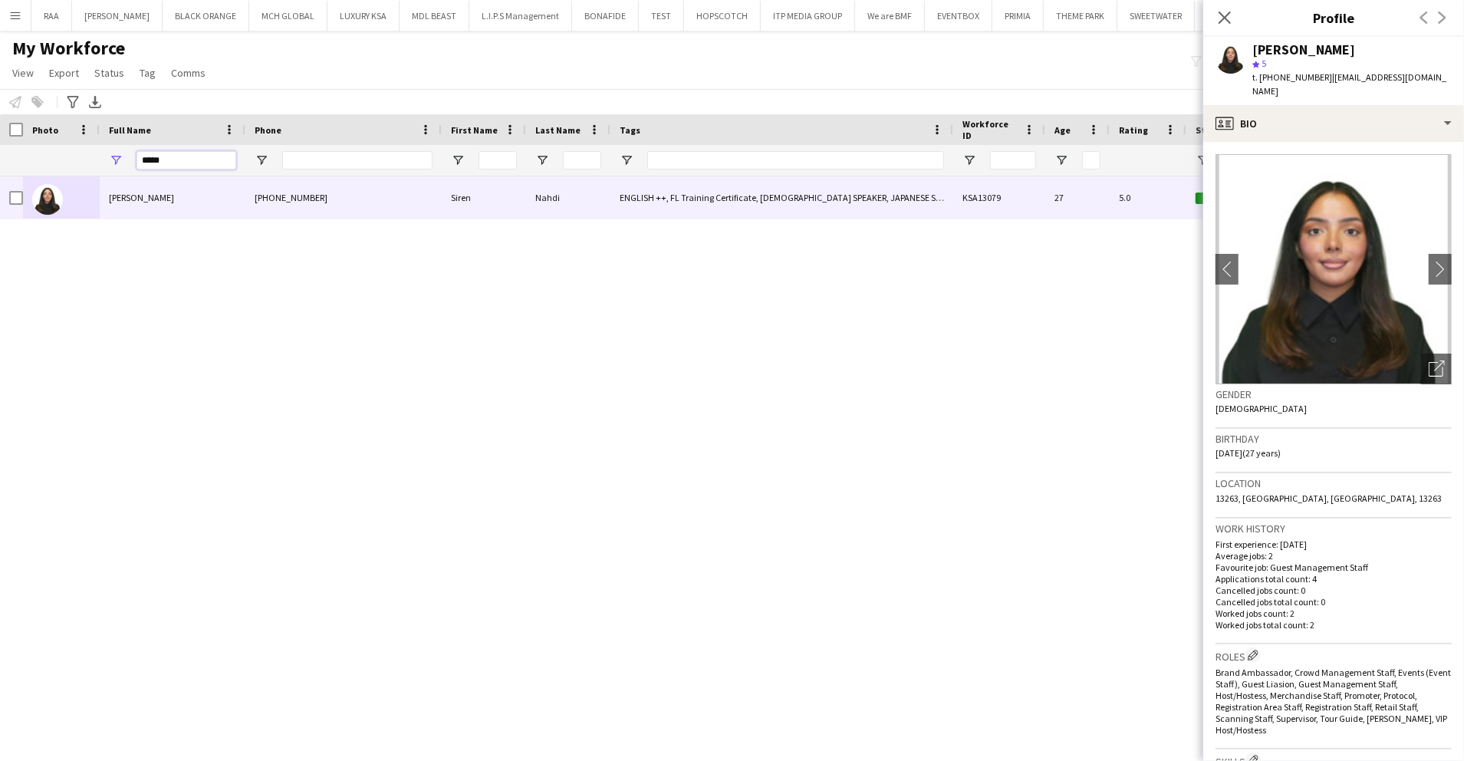
click at [68, 133] on div "Workforce Details Photo Full Name City" at bounding box center [1068, 145] width 2136 height 62
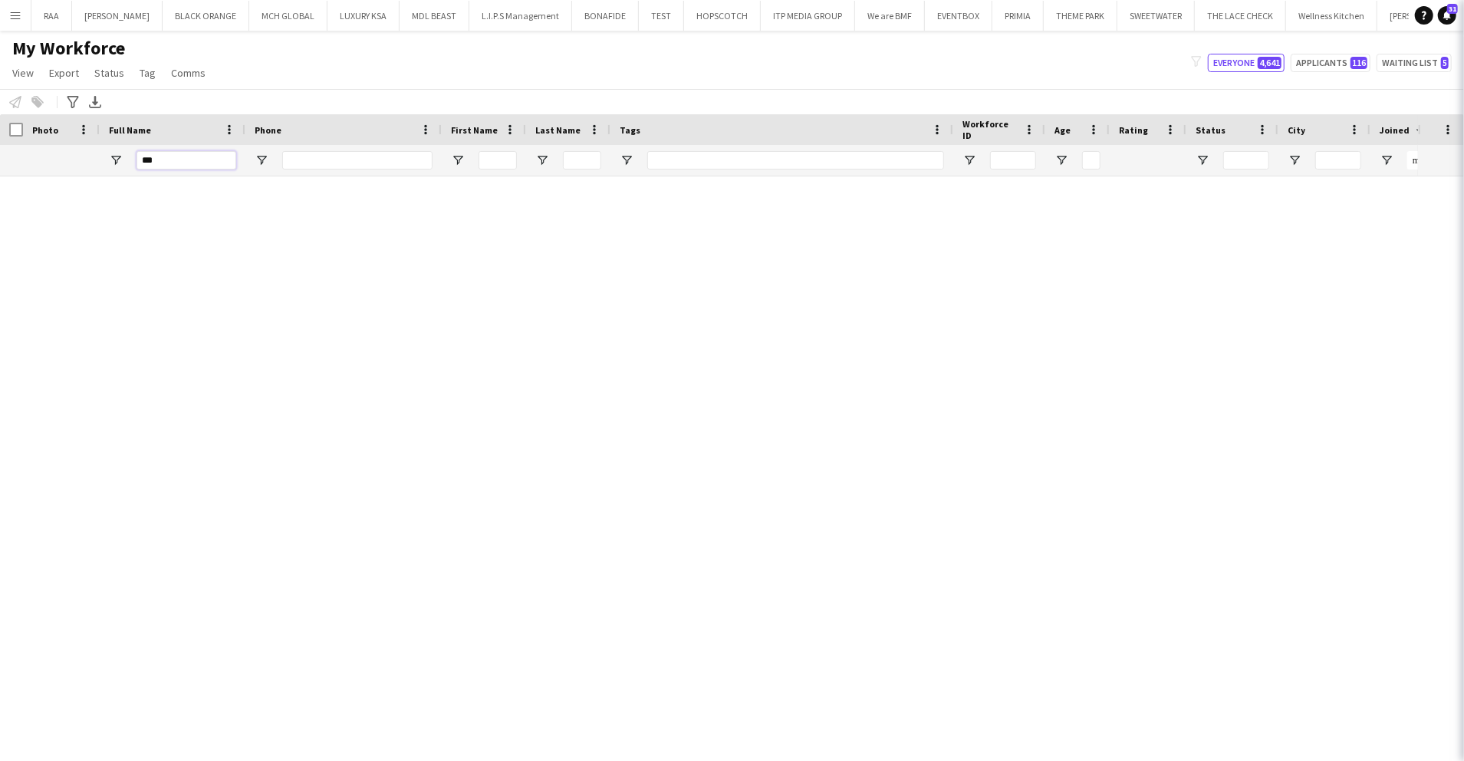
click at [169, 154] on input "***" at bounding box center [186, 160] width 100 height 18
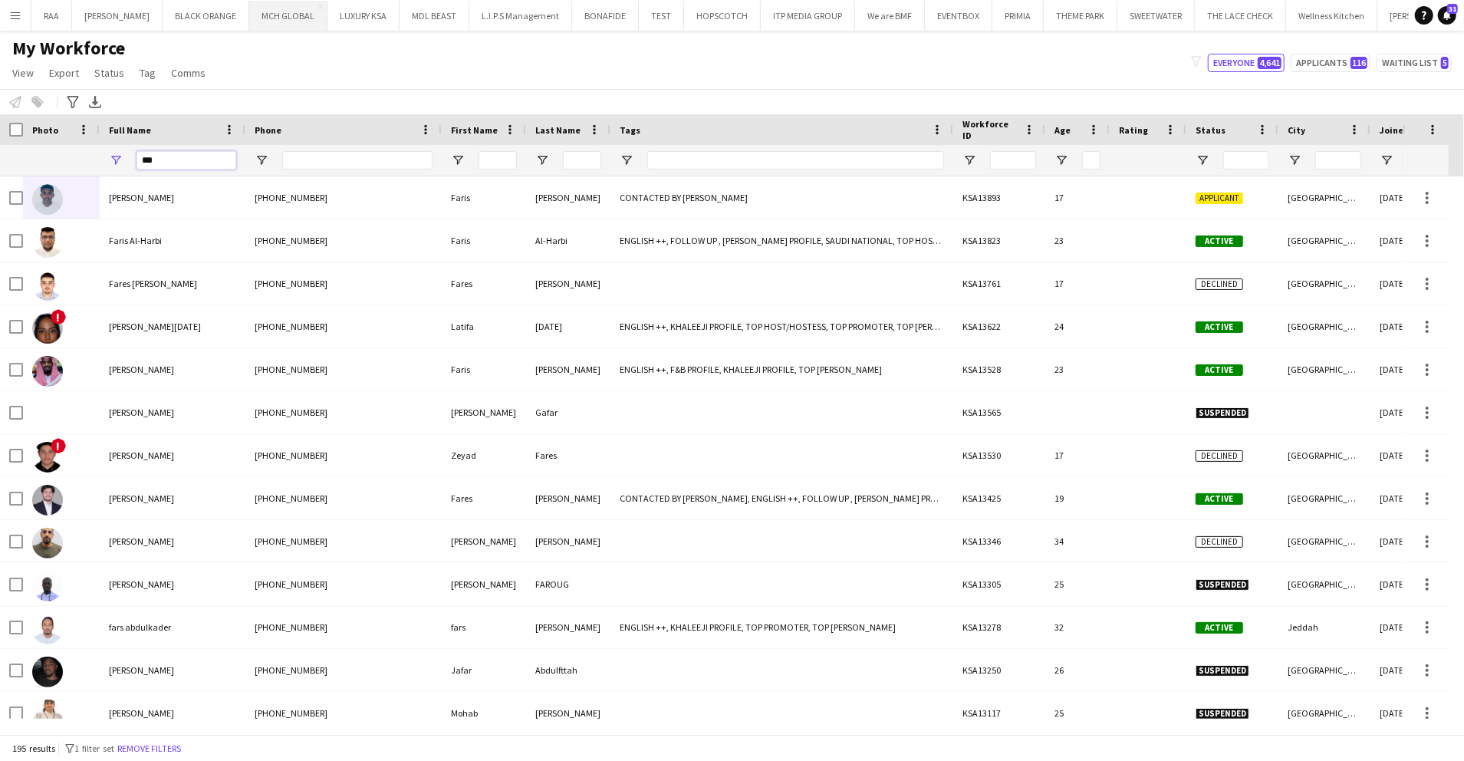
type input "***"
click at [51, 148] on div "***" at bounding box center [1068, 160] width 2136 height 31
click at [365, 161] on input "Phone Filter Input" at bounding box center [357, 160] width 150 height 18
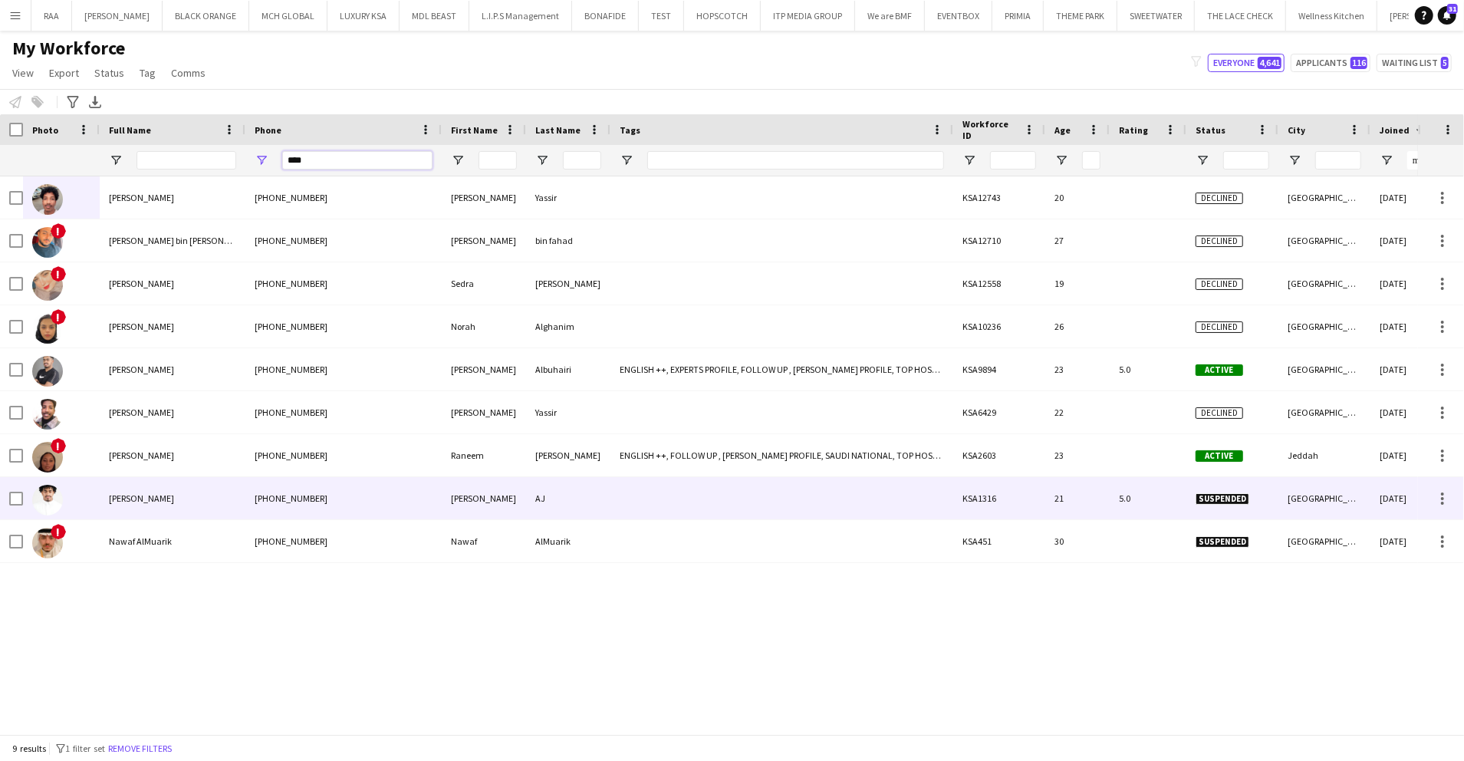
type input "****"
click at [222, 499] on div "Farraj AJ" at bounding box center [173, 498] width 146 height 42
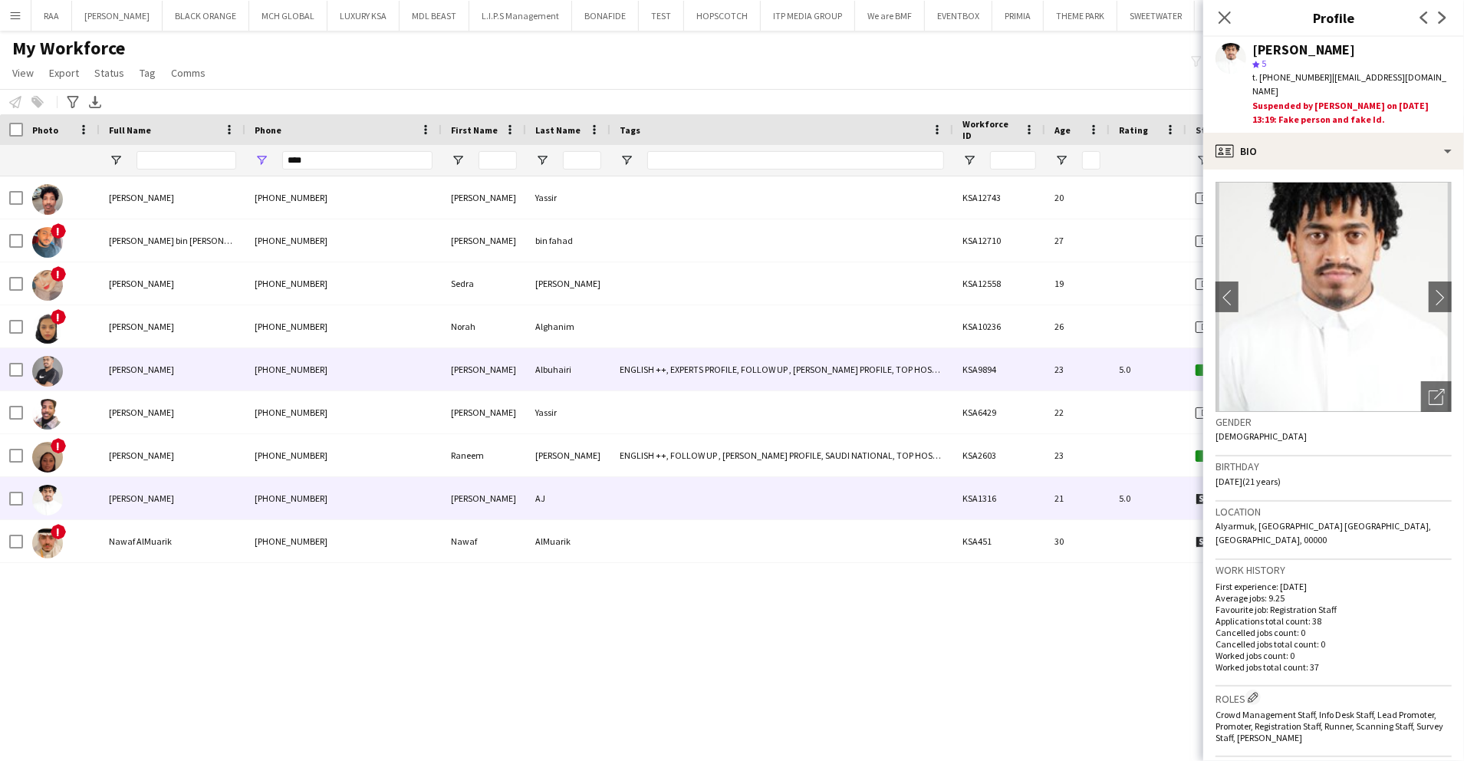
click at [293, 368] on div "+966543085234" at bounding box center [343, 369] width 196 height 42
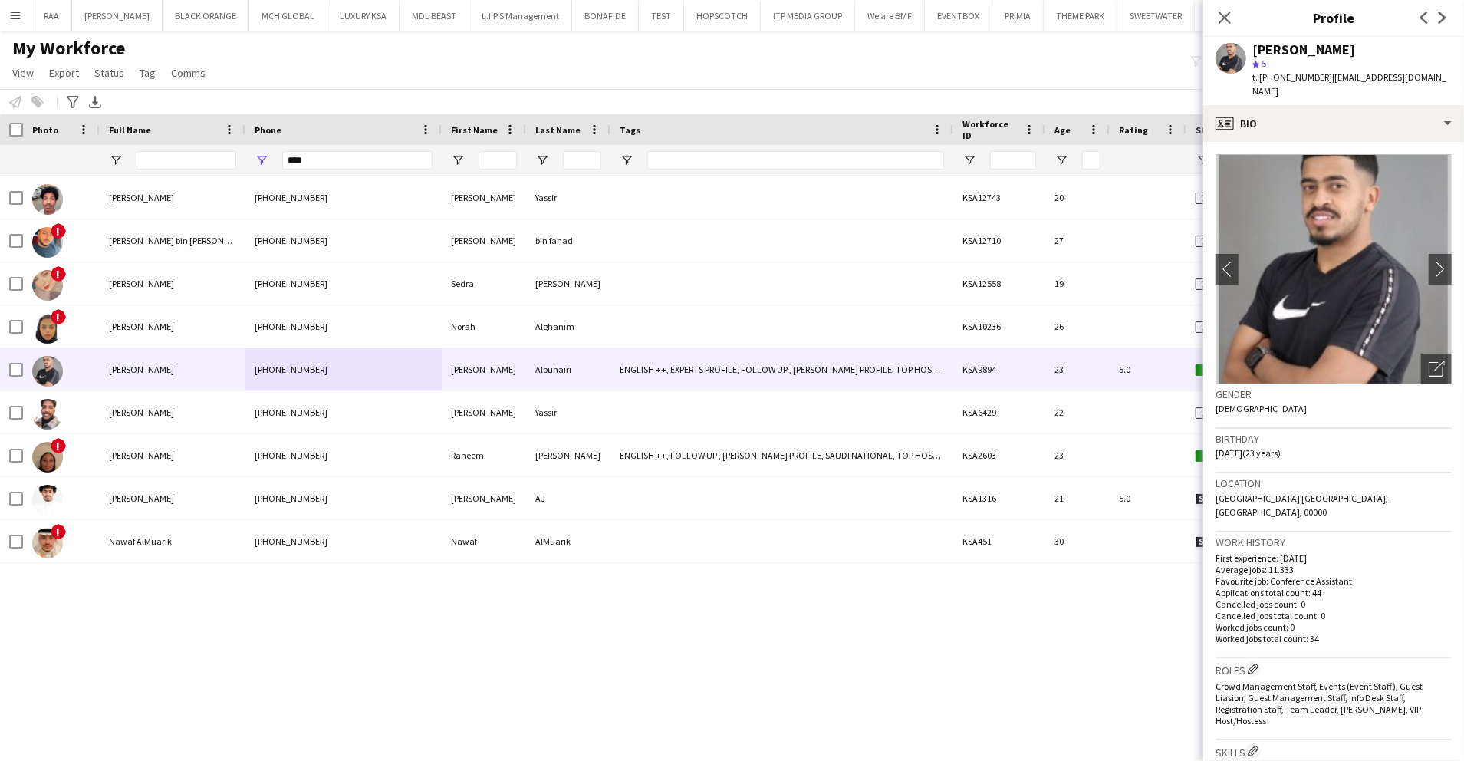
click at [169, 165] on div at bounding box center [186, 160] width 100 height 31
click at [169, 163] on input "Full Name Filter Input" at bounding box center [186, 160] width 100 height 18
type input "*****"
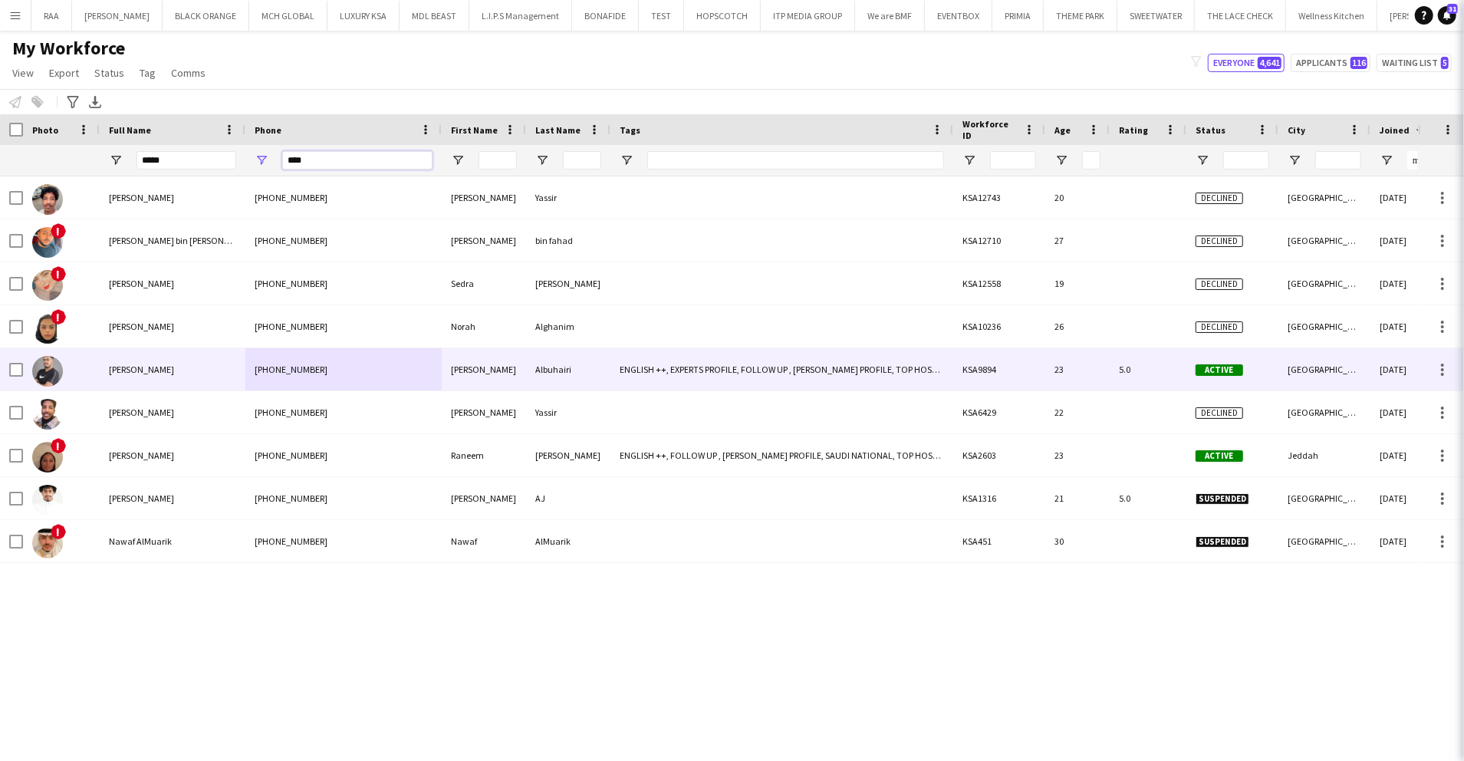
drag, startPoint x: 309, startPoint y: 156, endPoint x: 192, endPoint y: 153, distance: 117.4
click at [191, 155] on div "*****" at bounding box center [1068, 160] width 2136 height 31
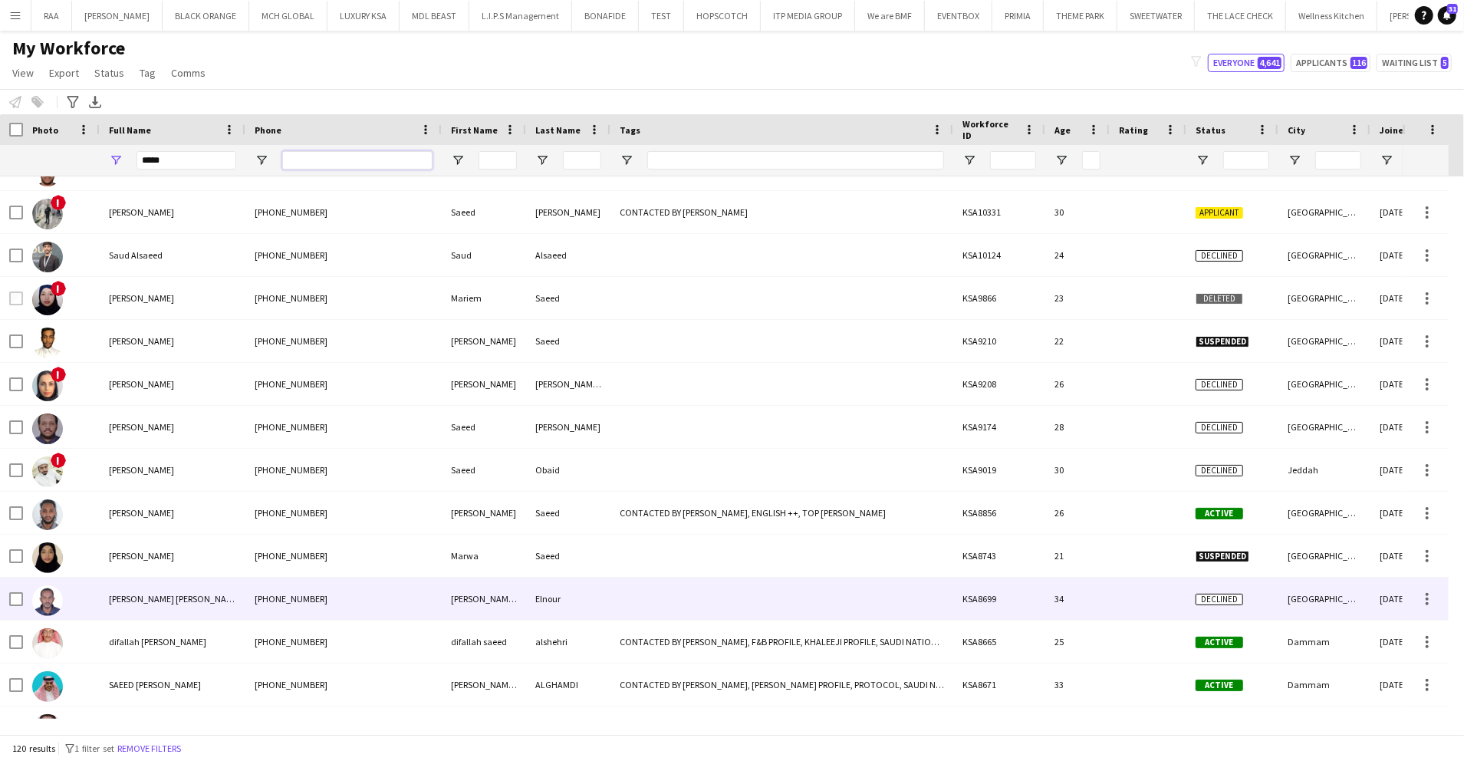
scroll to position [920, 0]
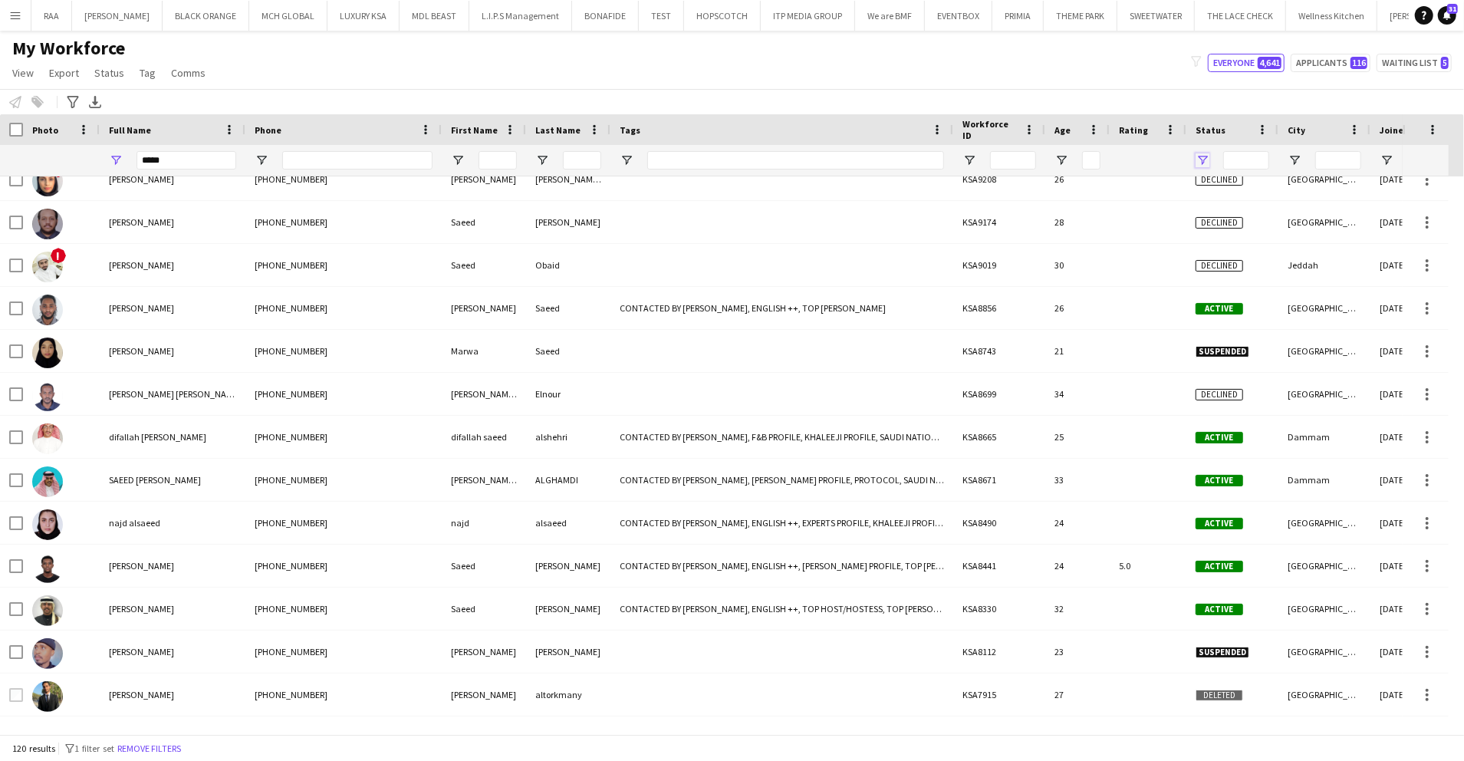
click at [1201, 160] on span "Open Filter Menu" at bounding box center [1203, 160] width 14 height 14
click at [1230, 248] on div "(Select All)" at bounding box center [1280, 254] width 121 height 12
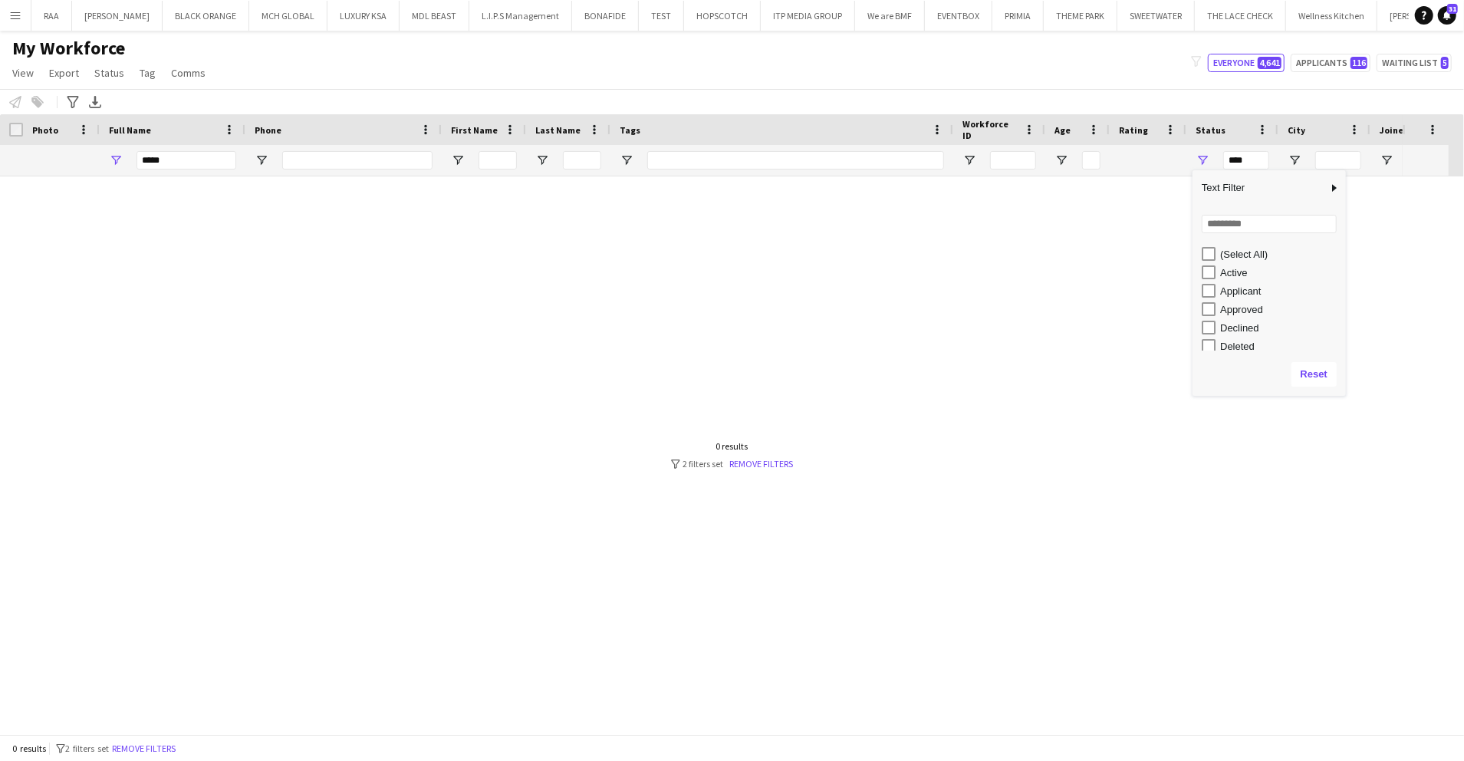
click at [1225, 275] on div "Active" at bounding box center [1280, 273] width 121 height 12
type input "**********"
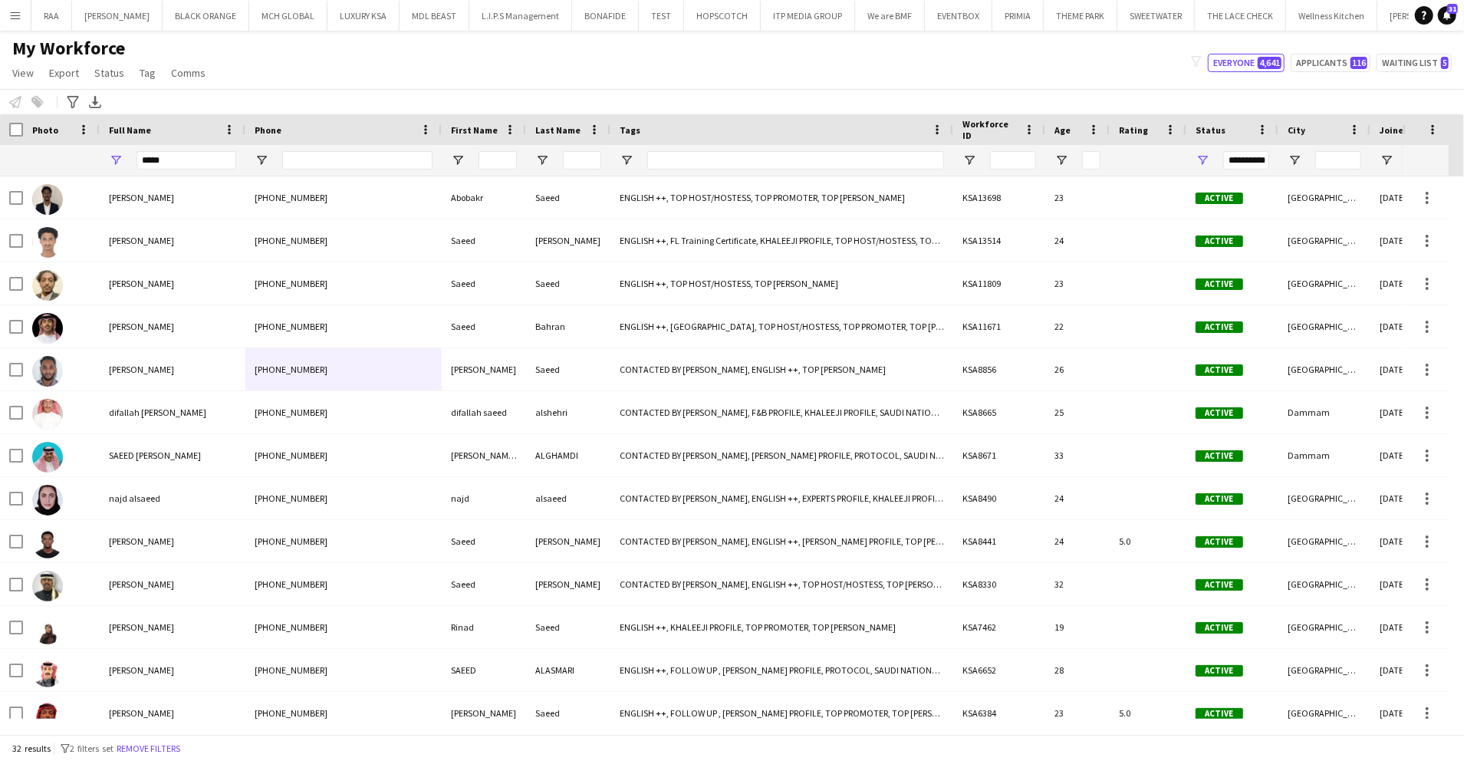
click at [390, 78] on div "My Workforce View Views Default view Basic Export View TAGS Test New view Updat…" at bounding box center [732, 63] width 1464 height 52
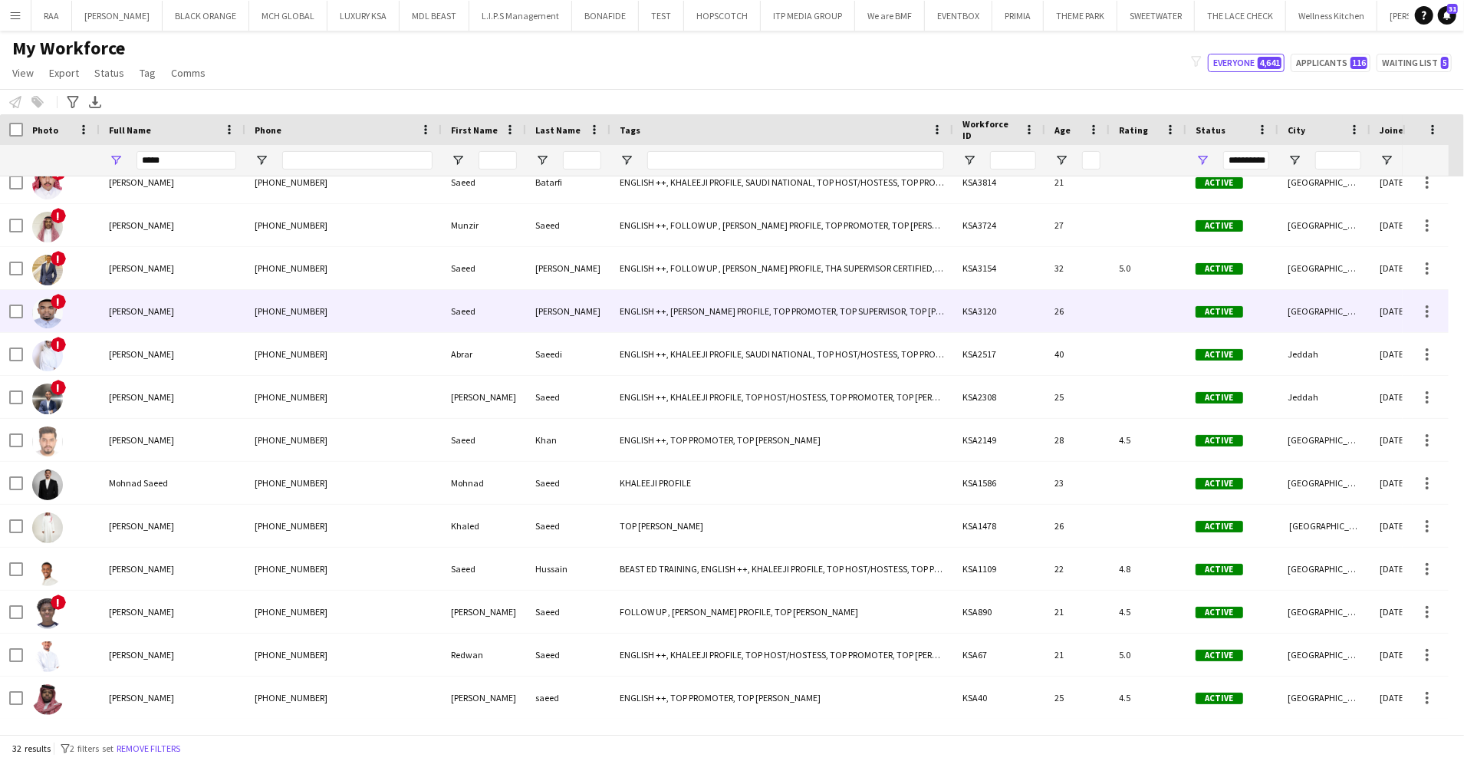
click at [196, 316] on div "Saeed Jaber" at bounding box center [173, 311] width 146 height 42
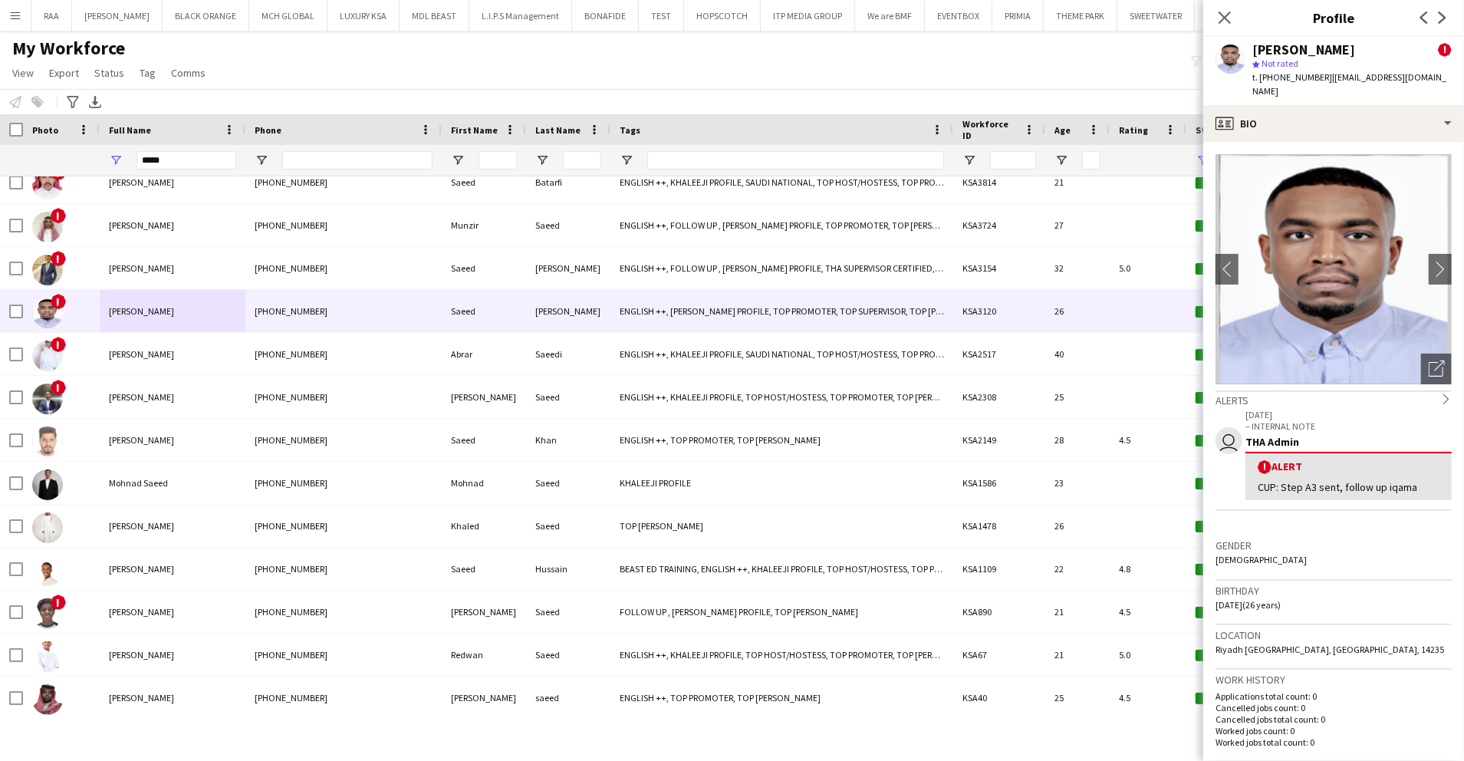
click at [1291, 77] on span "t. +966506784895" at bounding box center [1292, 77] width 80 height 12
copy span "966506784895"
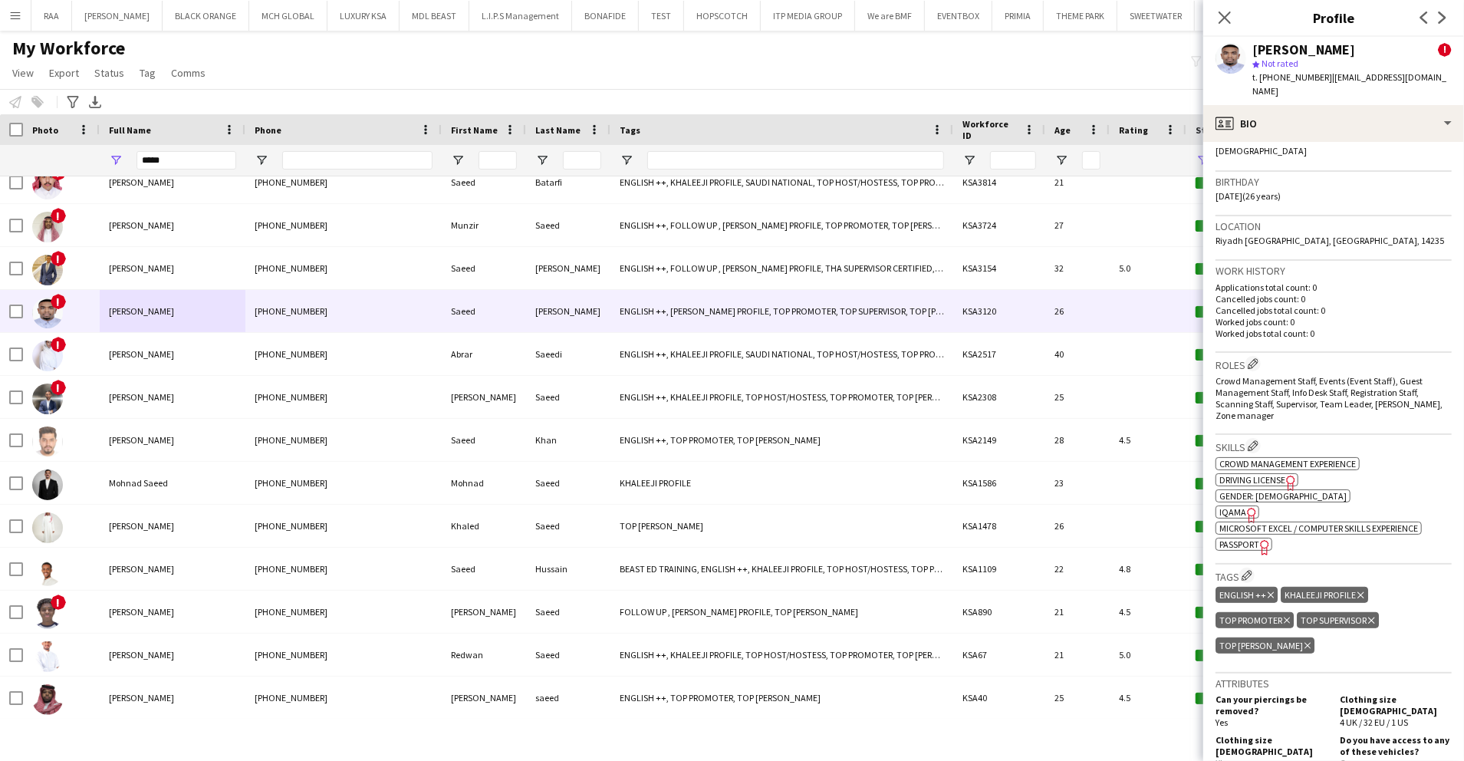
drag, startPoint x: 1217, startPoint y: 14, endPoint x: 1225, endPoint y: 34, distance: 21.6
click at [1218, 16] on app-icon "Close pop-in" at bounding box center [1224, 17] width 18 height 18
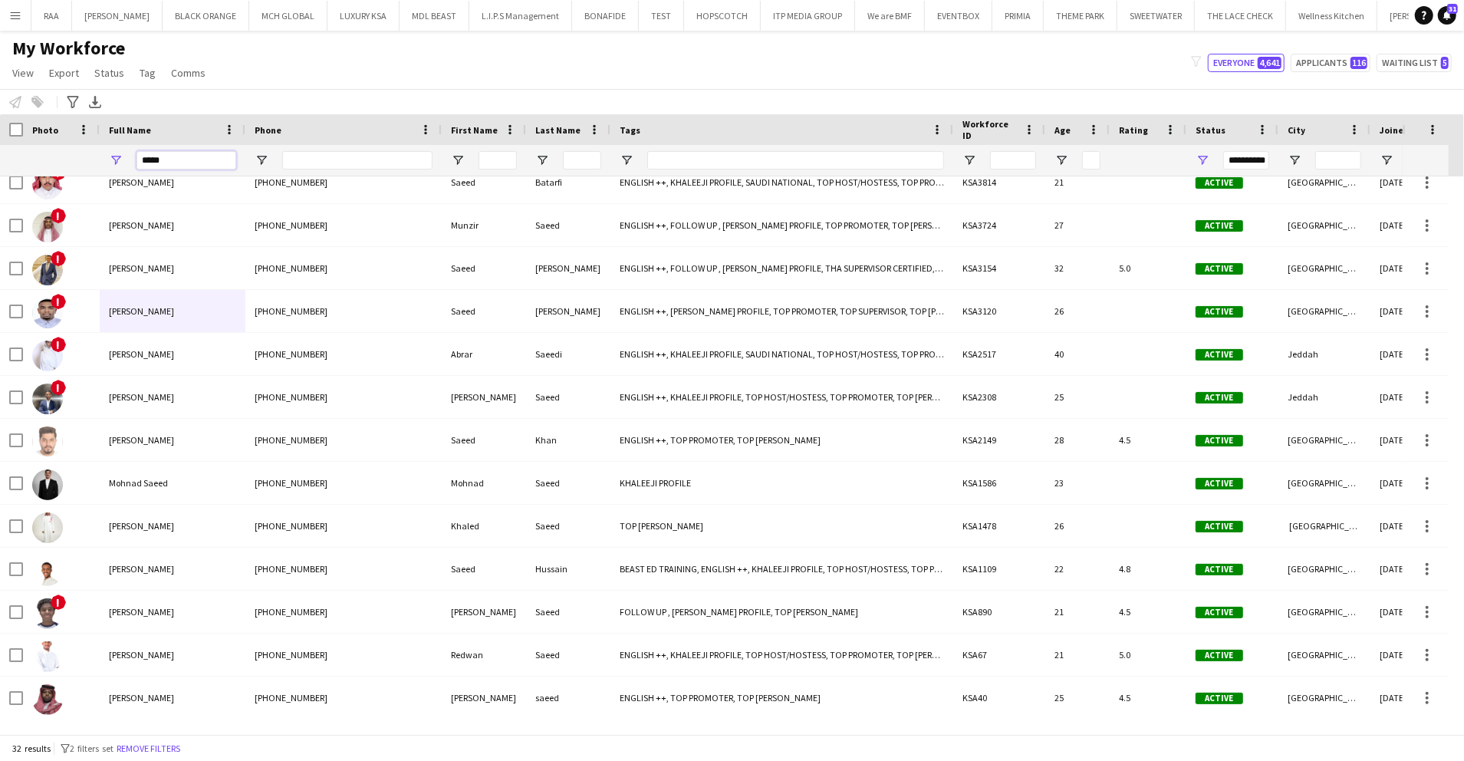
drag, startPoint x: 169, startPoint y: 150, endPoint x: 2, endPoint y: 148, distance: 166.4
click at [2, 148] on div "*****" at bounding box center [1068, 160] width 2136 height 31
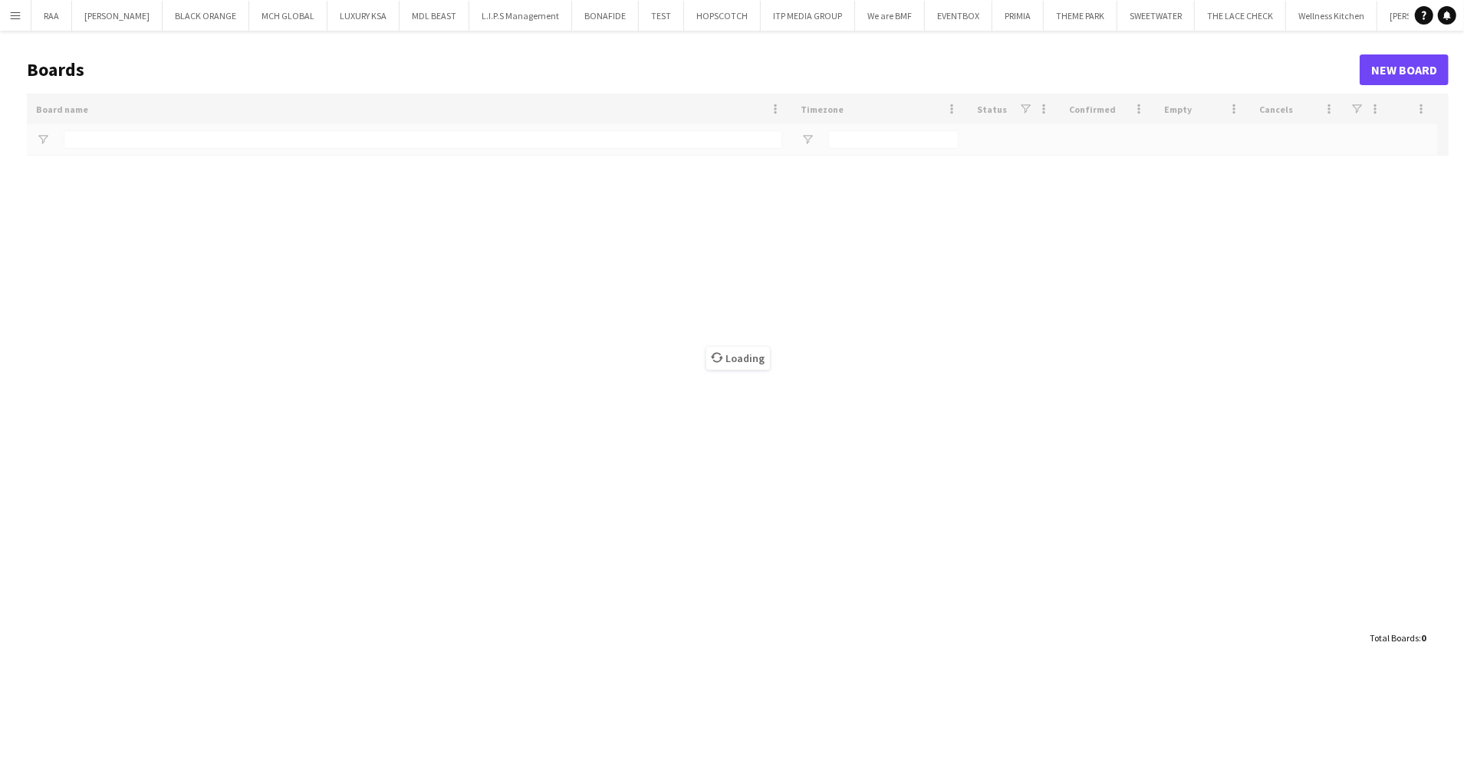
type input "***"
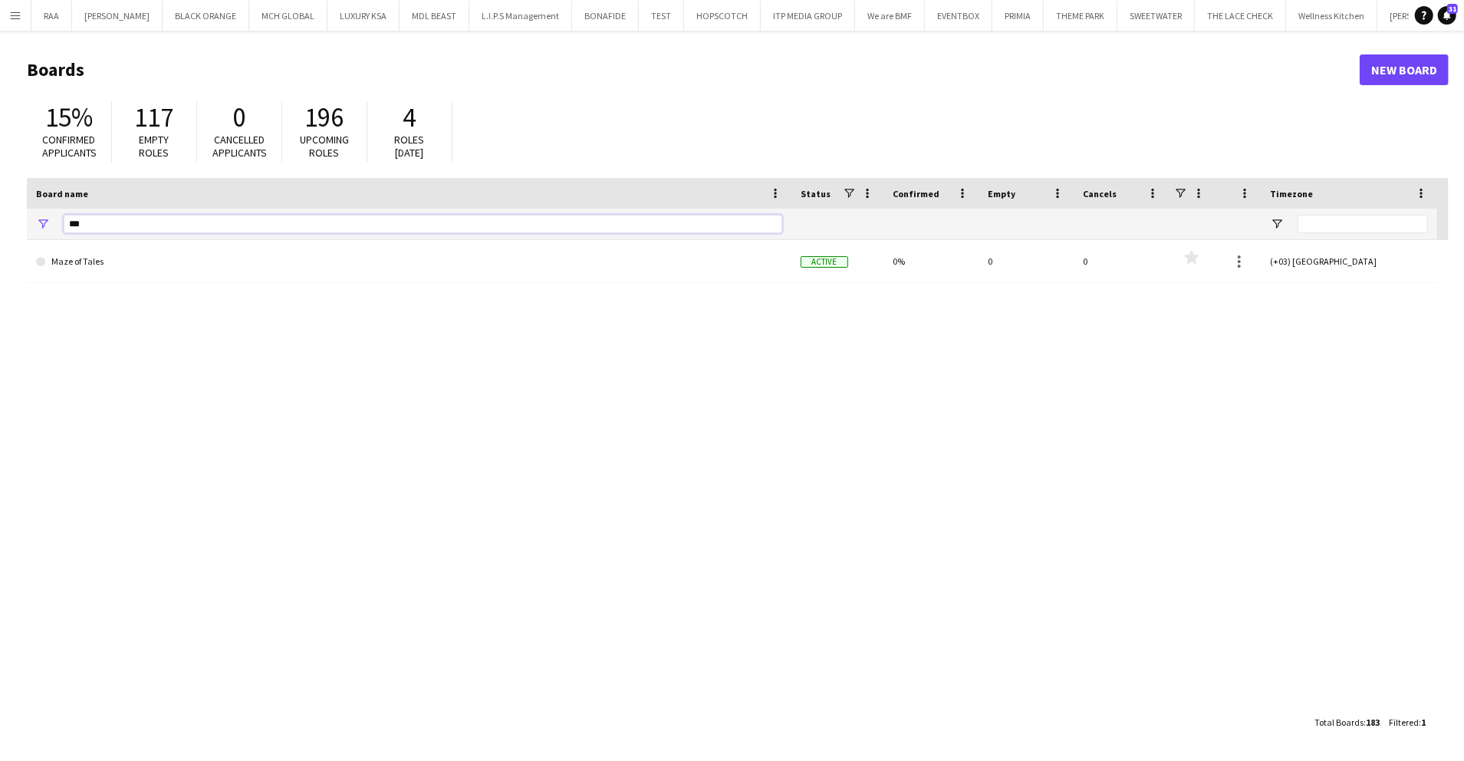
drag, startPoint x: 242, startPoint y: 226, endPoint x: 4, endPoint y: 146, distance: 251.7
click at [0, 150] on html "Menu Boards Boards Boards All jobs Status Workforce Workforce My Workforce Recr…" at bounding box center [732, 380] width 1464 height 761
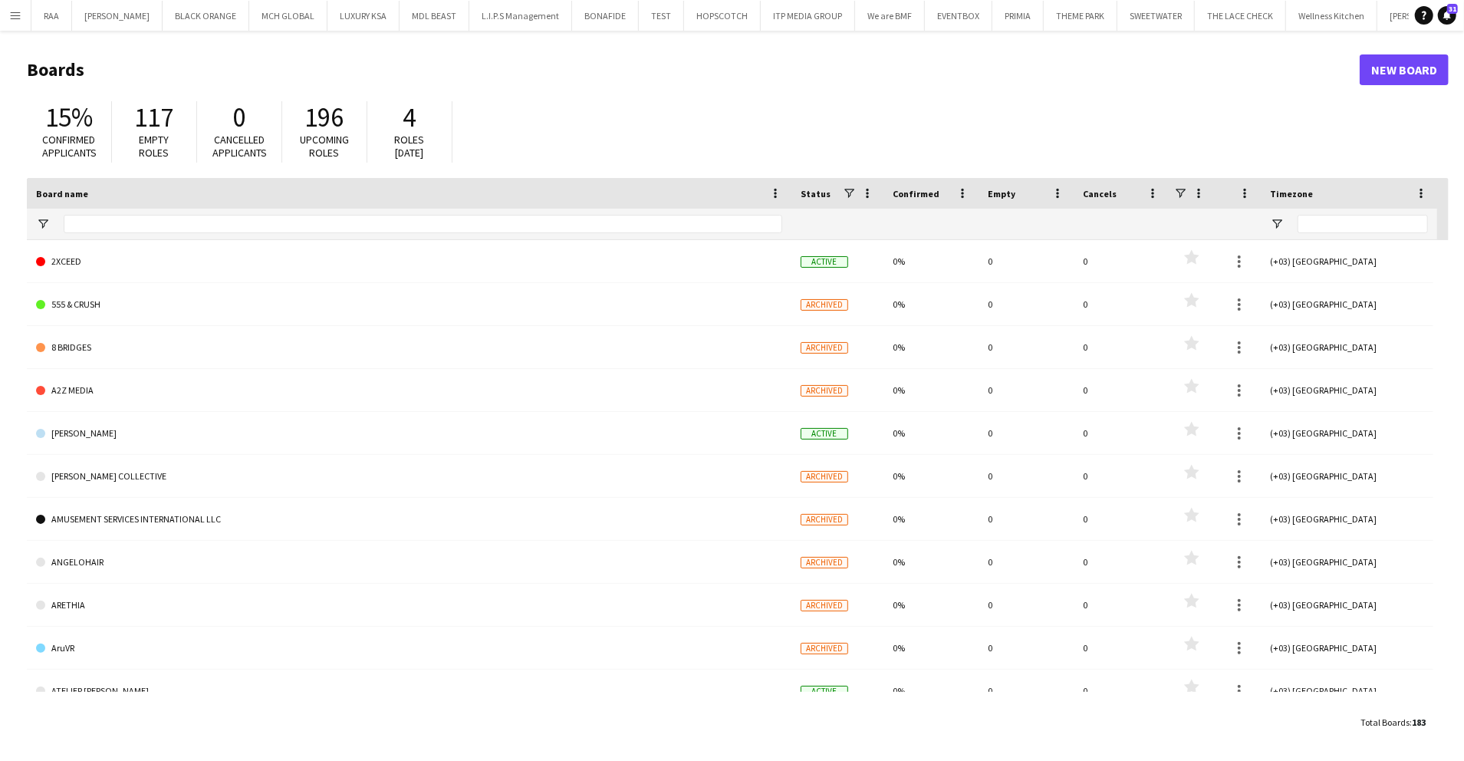
click at [18, 18] on app-icon "Menu" at bounding box center [15, 15] width 12 height 12
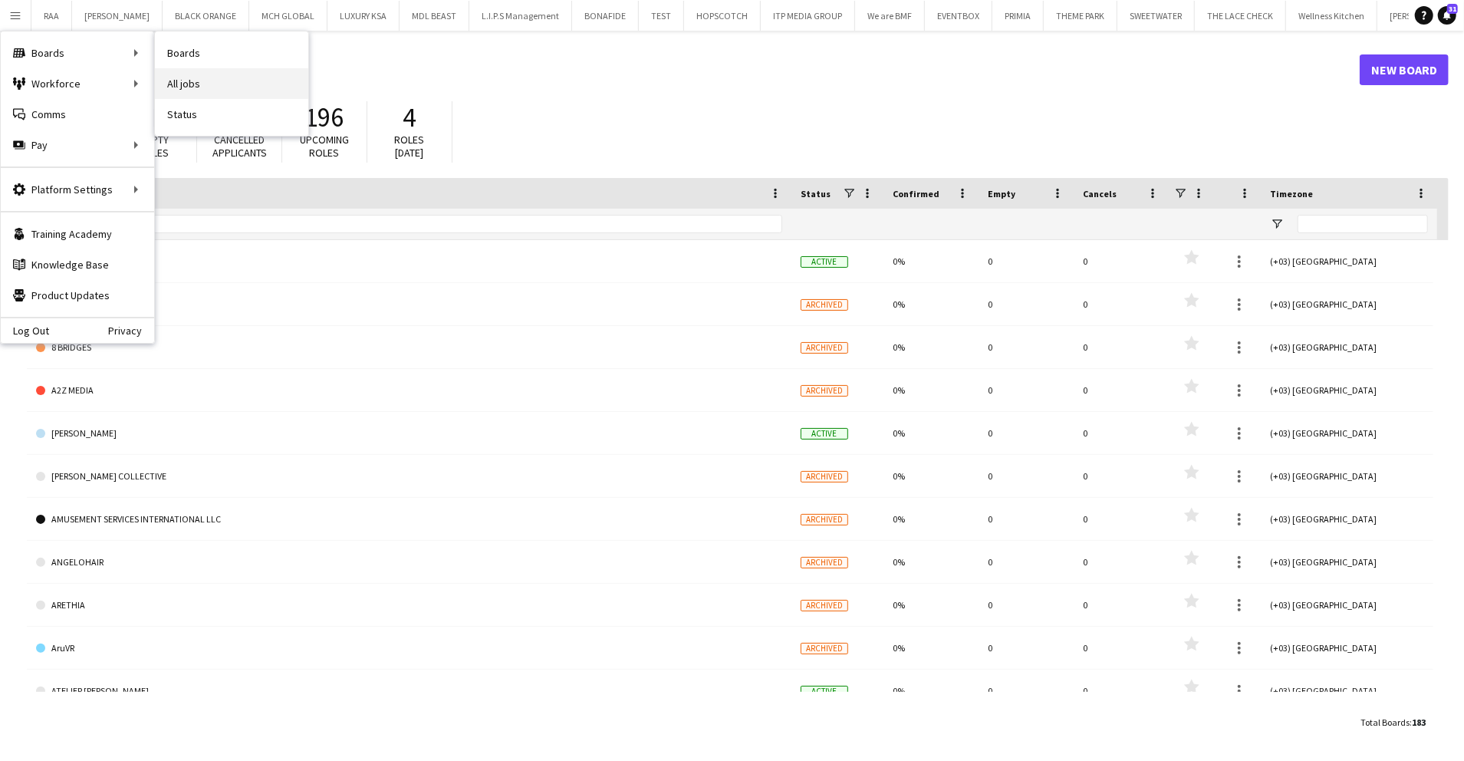
click at [209, 73] on link "All jobs" at bounding box center [231, 83] width 153 height 31
